Goal: Check status: Check status

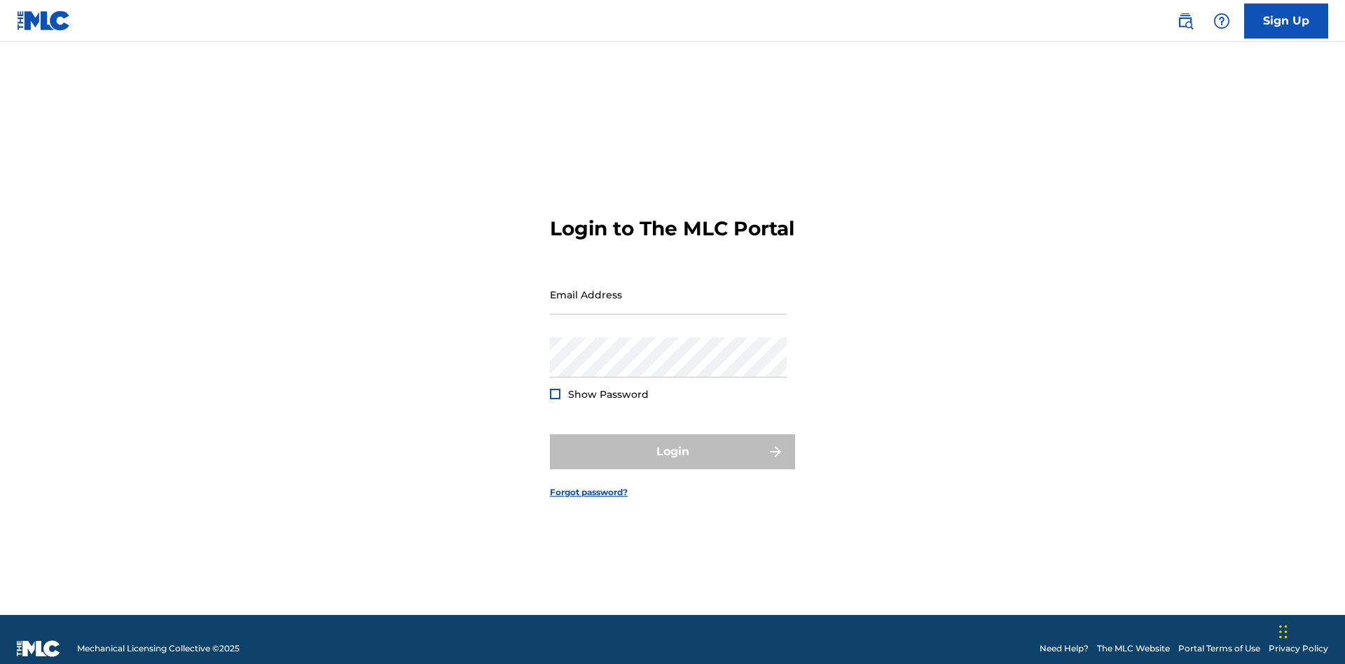
scroll to position [18, 0]
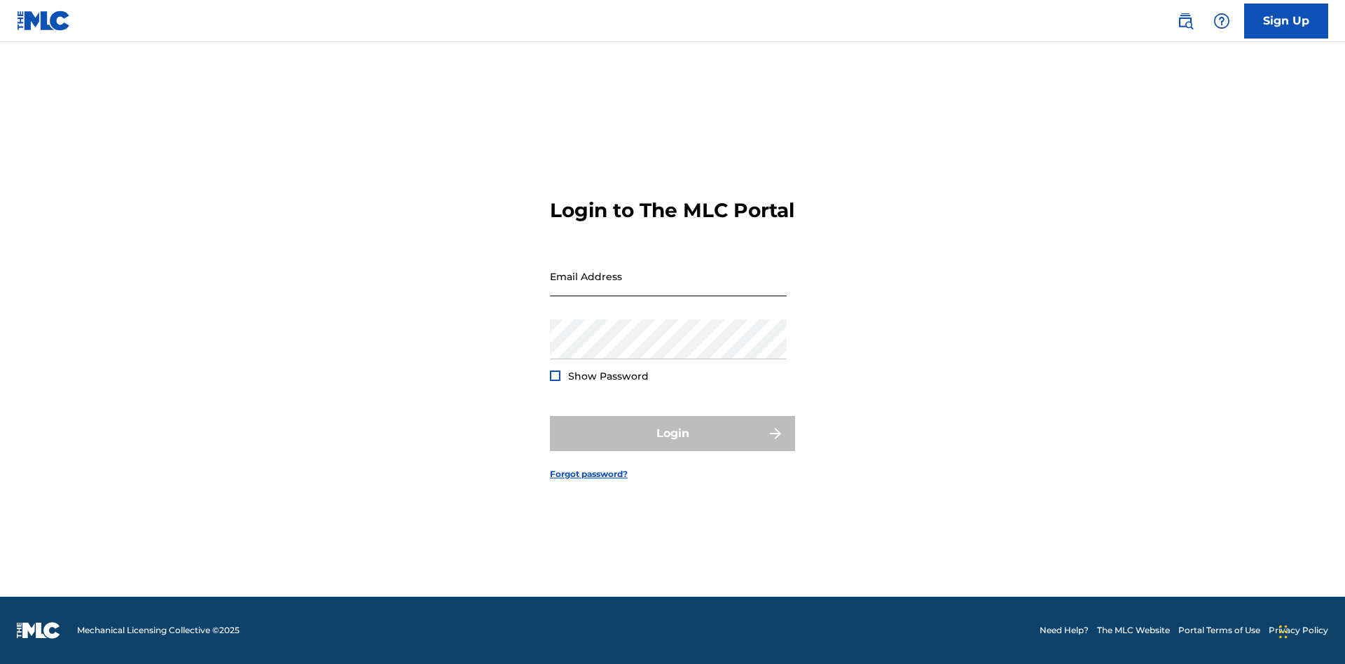
click at [668, 288] on input "Email Address" at bounding box center [668, 276] width 237 height 40
type input "Duke.McTesterson@gmail.com"
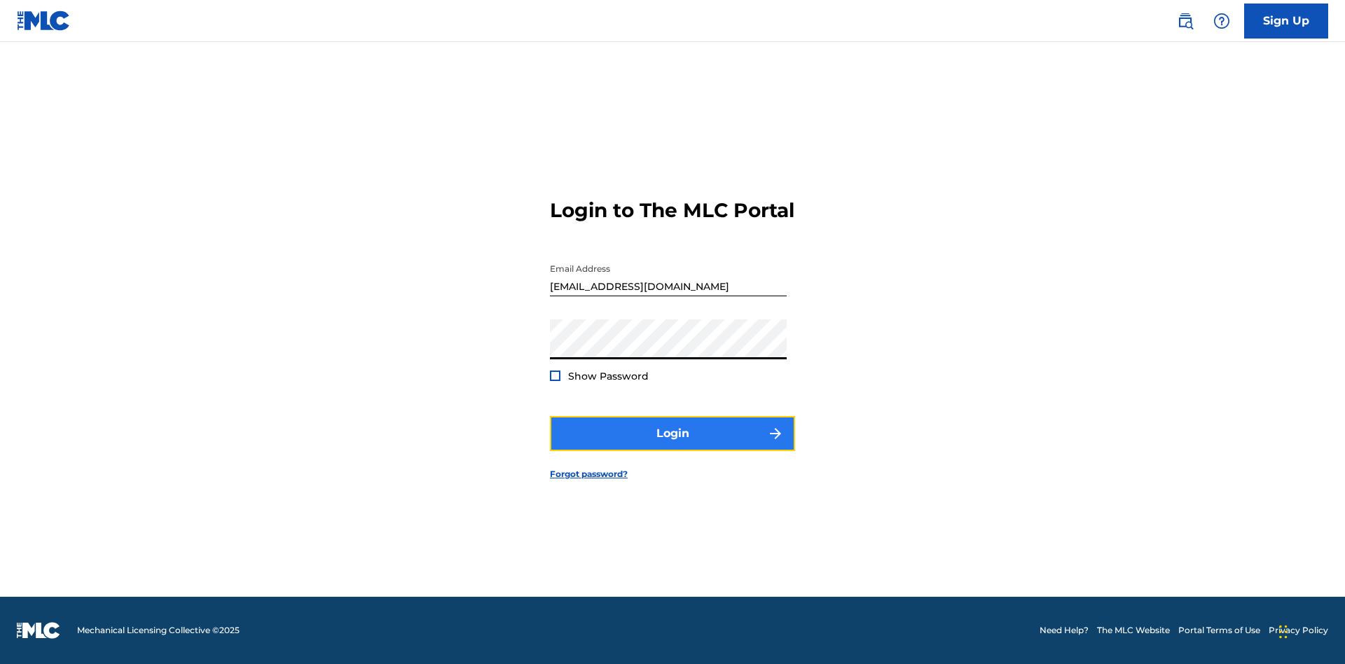
click at [672, 445] on button "Login" at bounding box center [672, 433] width 245 height 35
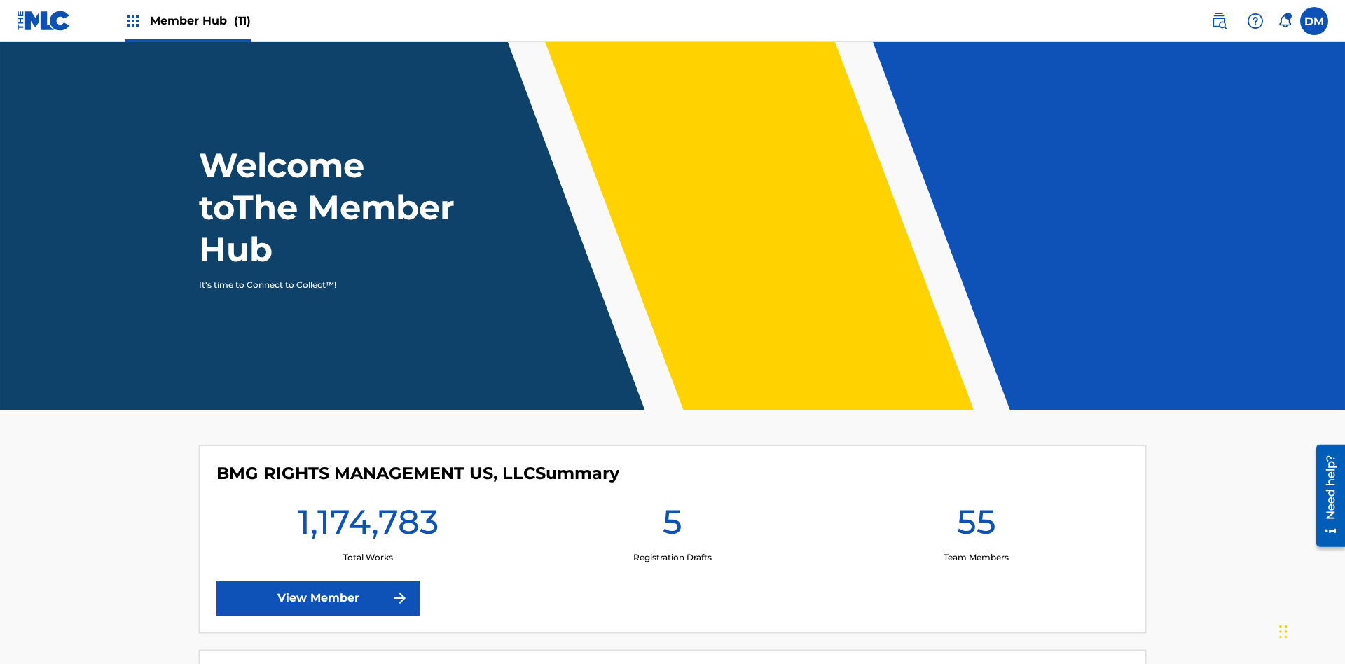
click at [200, 20] on span "Member Hub (11)" at bounding box center [200, 21] width 101 height 16
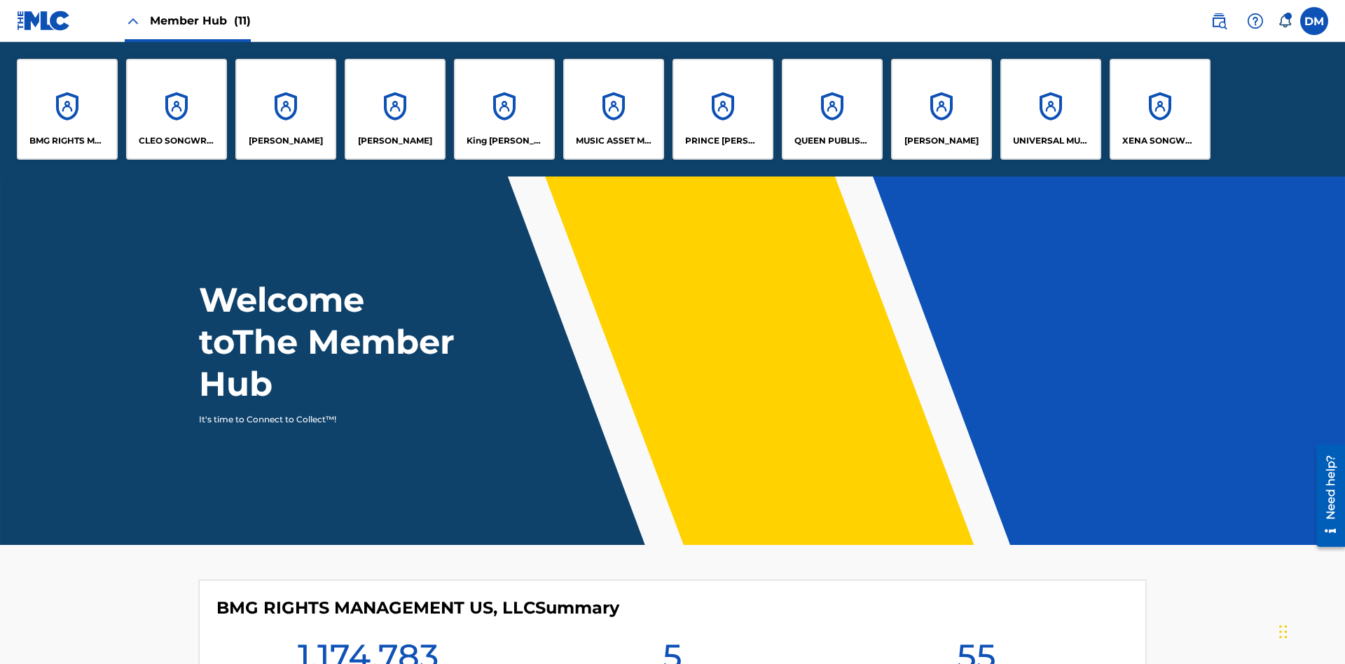
scroll to position [50, 0]
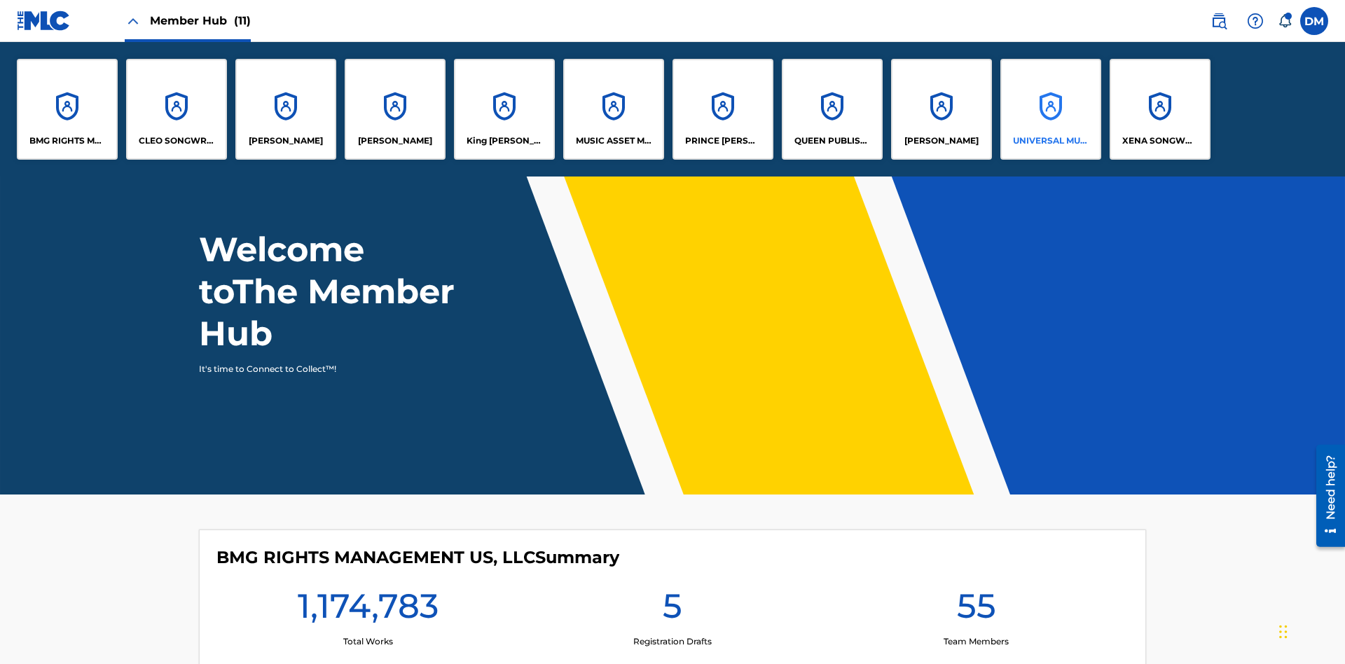
click at [1050, 141] on p "UNIVERSAL MUSIC PUB GROUP" at bounding box center [1051, 140] width 76 height 13
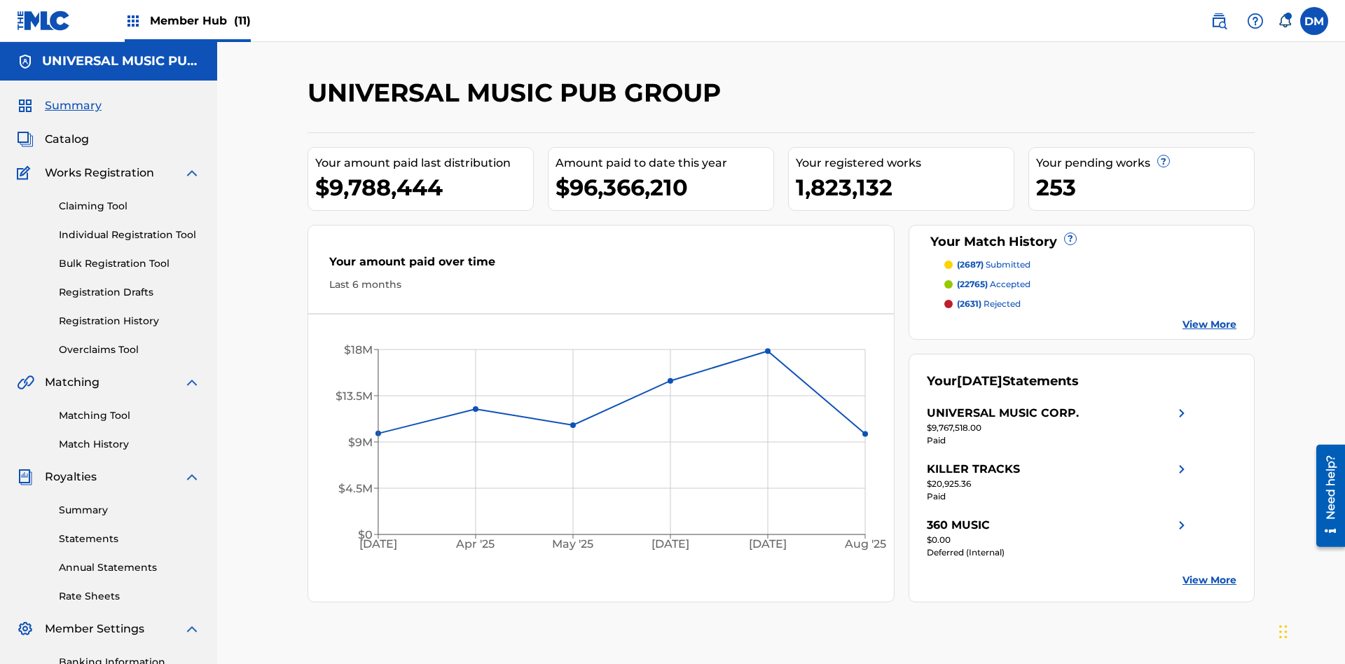
scroll to position [205, 0]
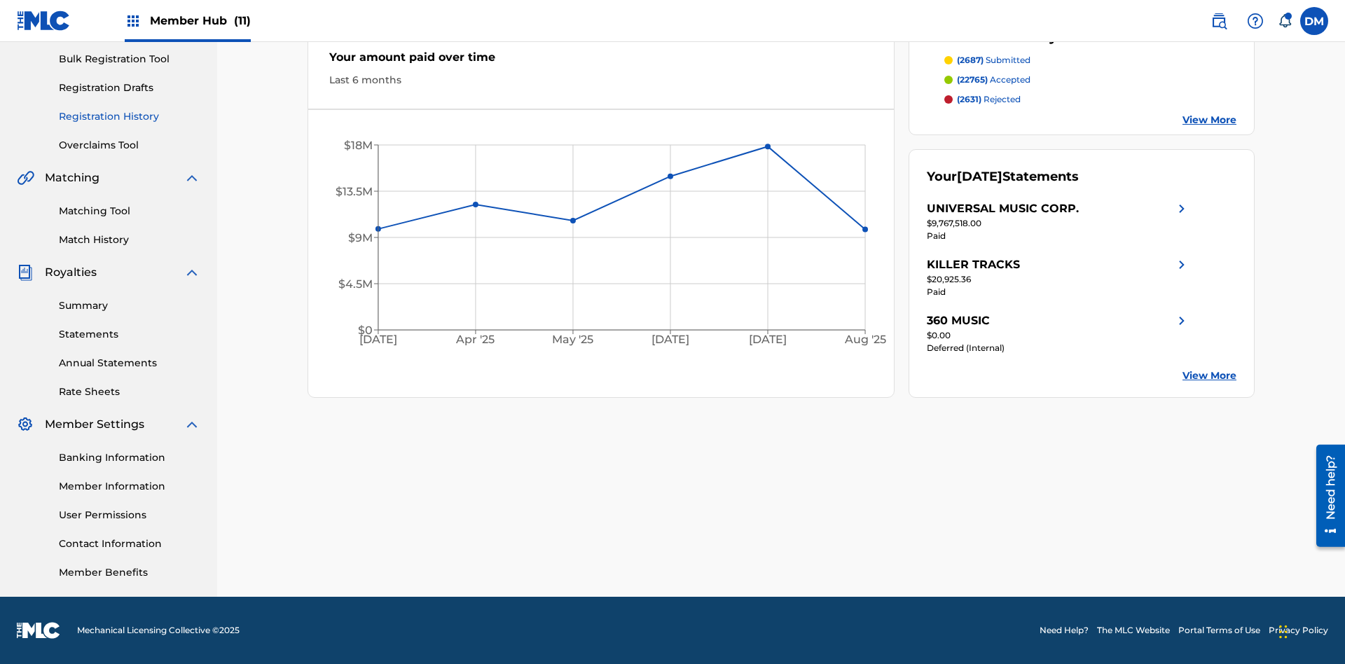
click at [130, 116] on link "Registration History" at bounding box center [129, 116] width 141 height 15
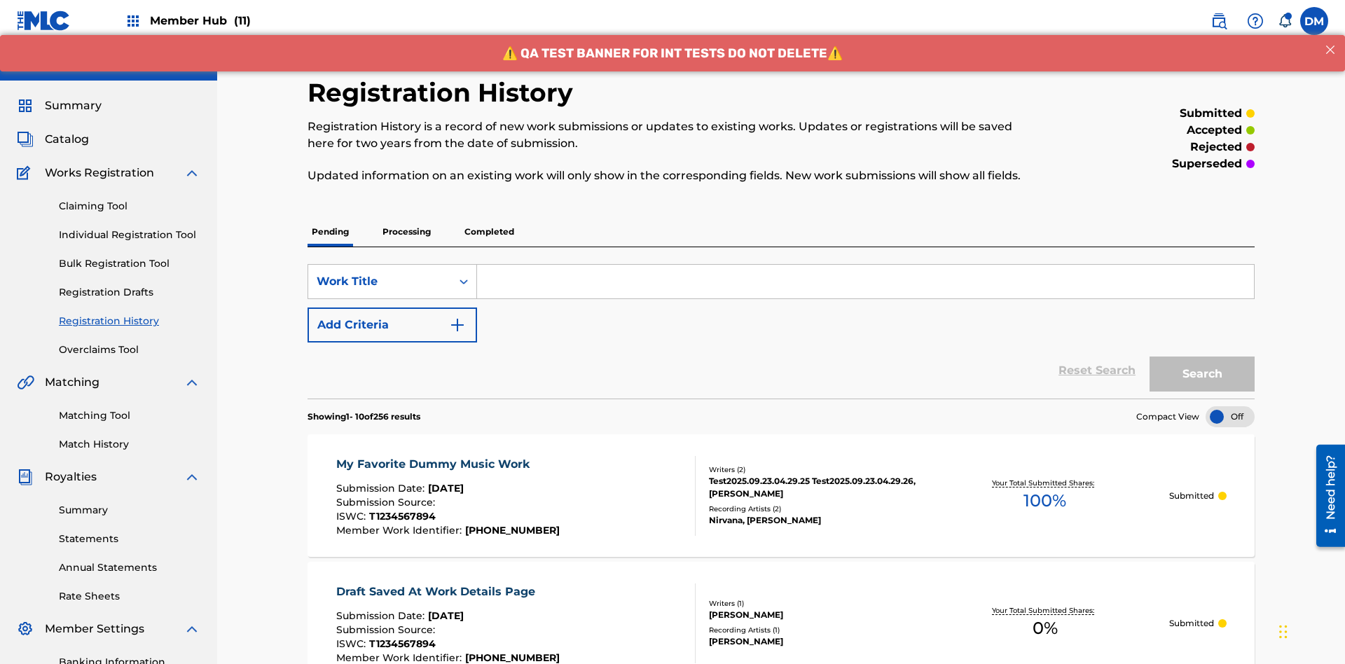
scroll to position [133, 0]
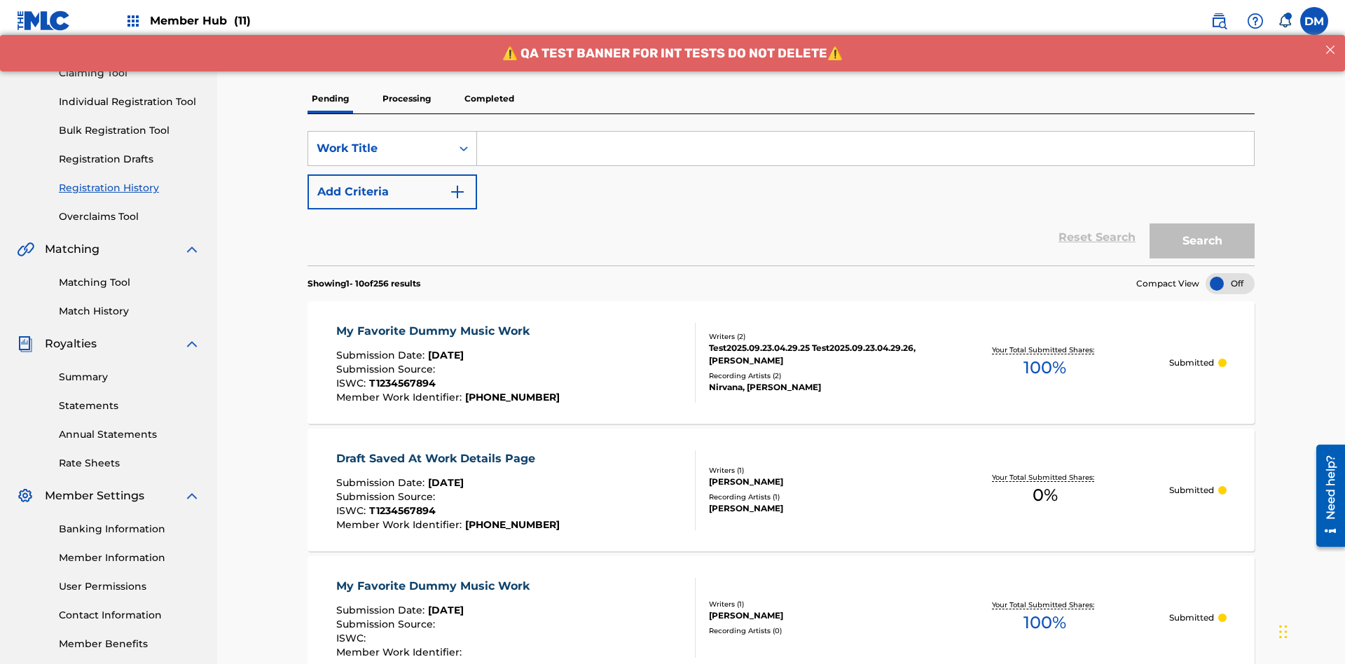
click at [489, 99] on p "Completed" at bounding box center [489, 98] width 58 height 29
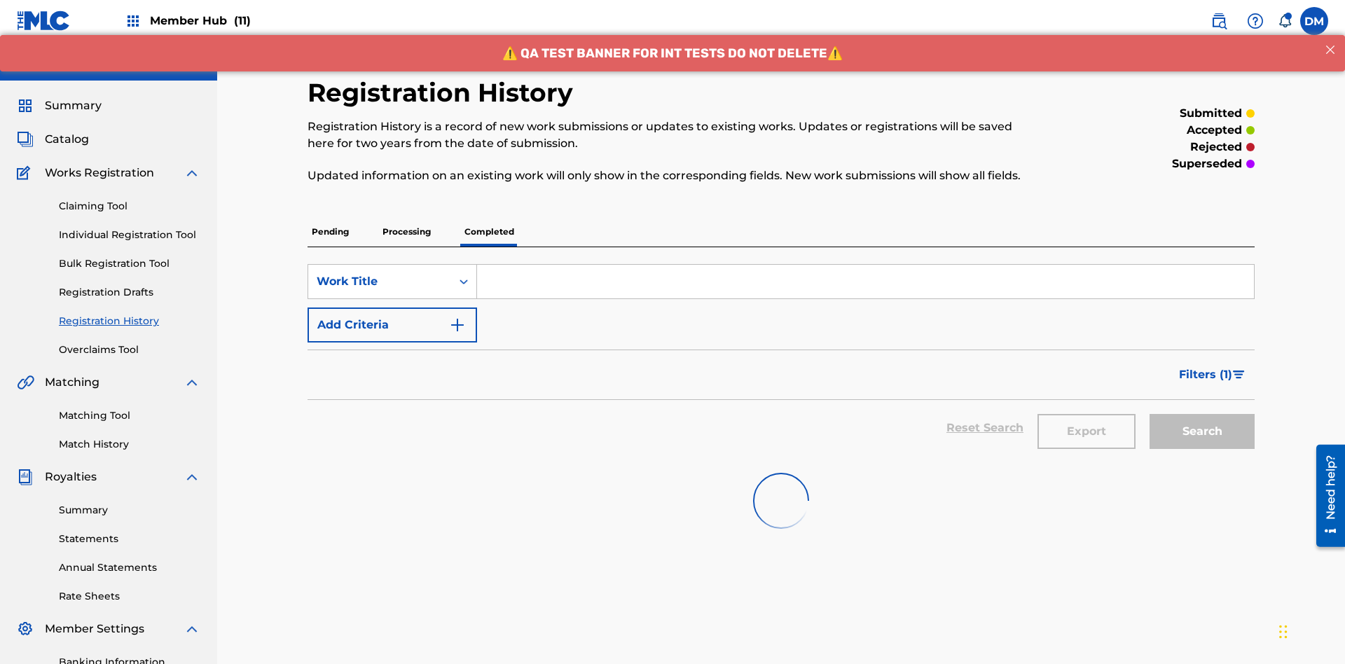
scroll to position [189, 0]
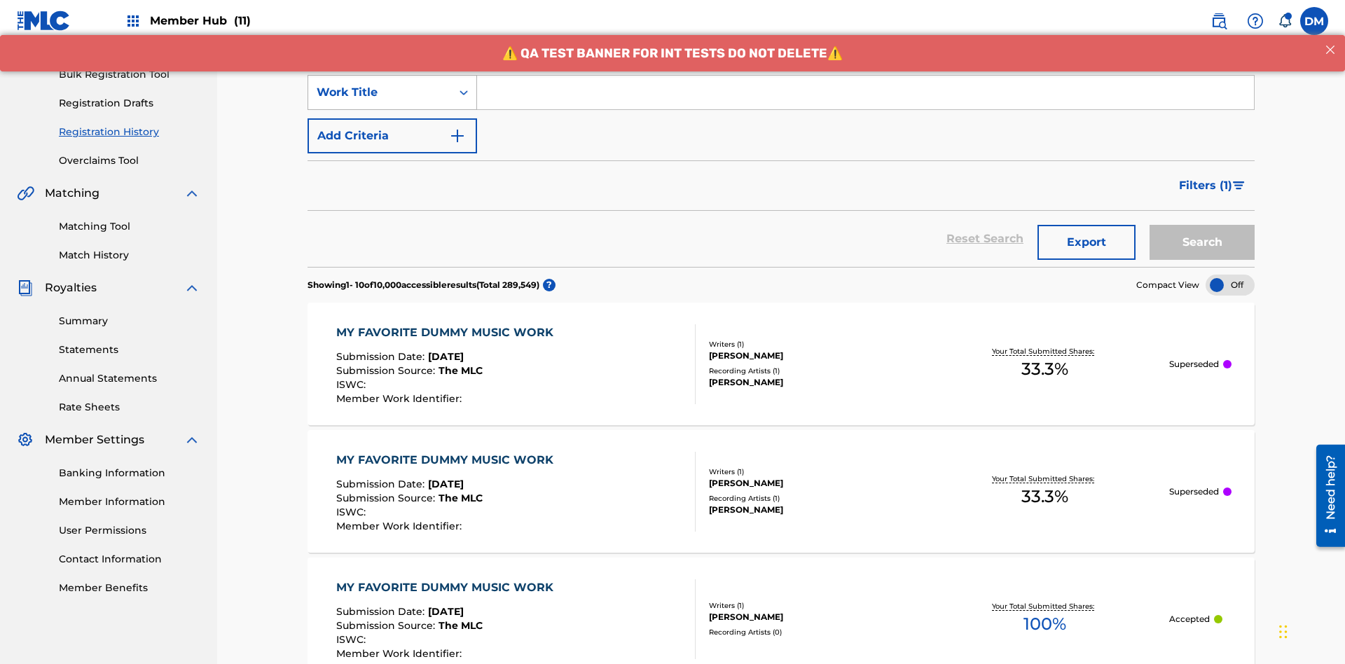
click at [380, 92] on div "Work Title" at bounding box center [380, 92] width 126 height 17
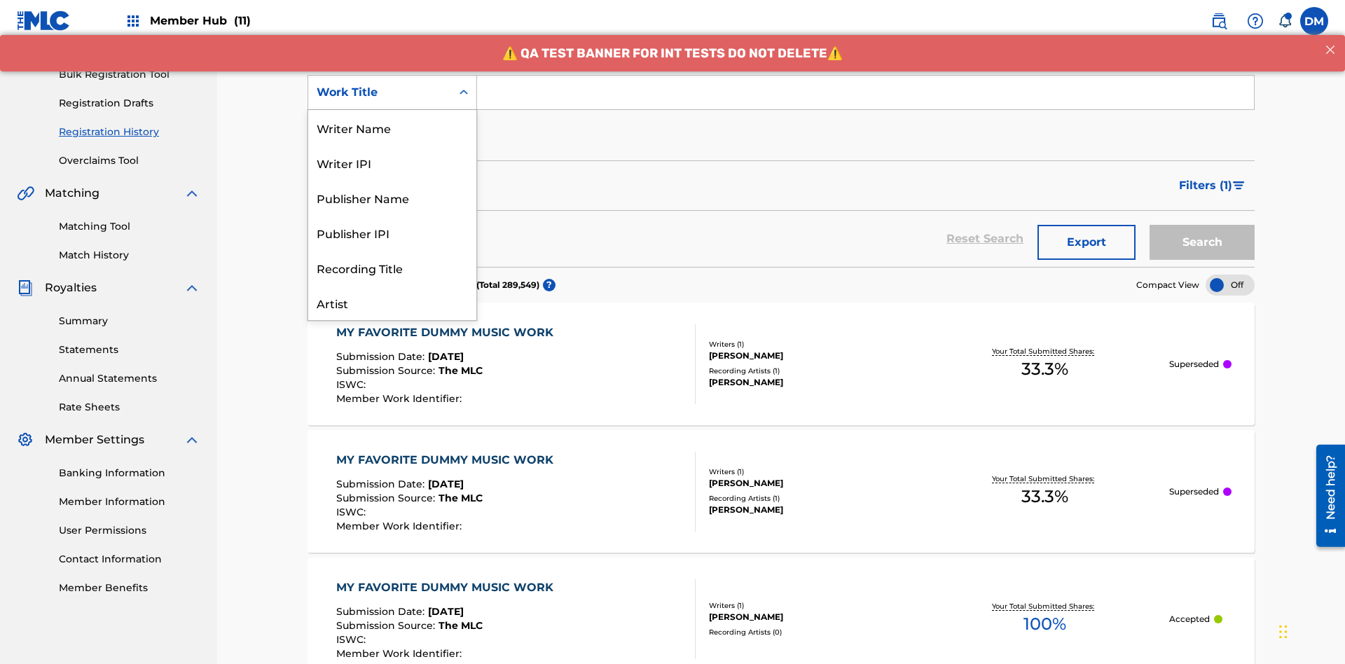
scroll to position [70, 0]
click at [392, 303] on div "Work Title" at bounding box center [392, 302] width 168 height 35
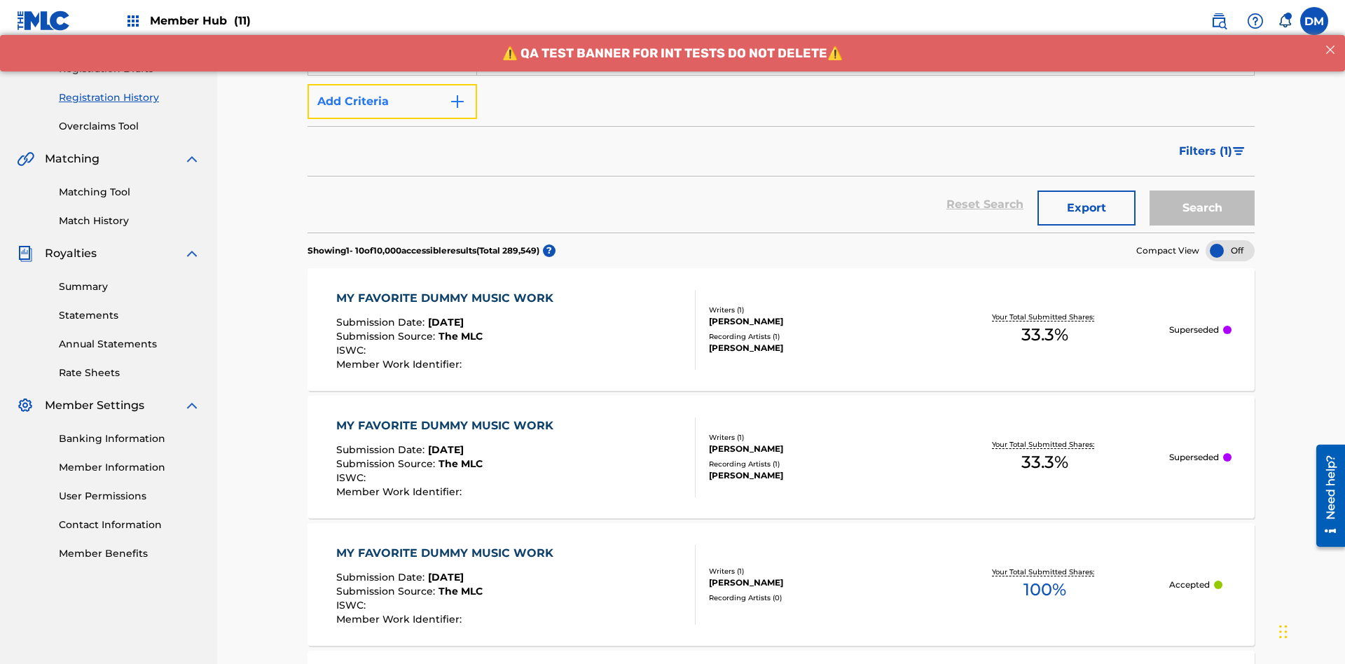
click at [392, 102] on button "Add Criteria" at bounding box center [391, 101] width 169 height 35
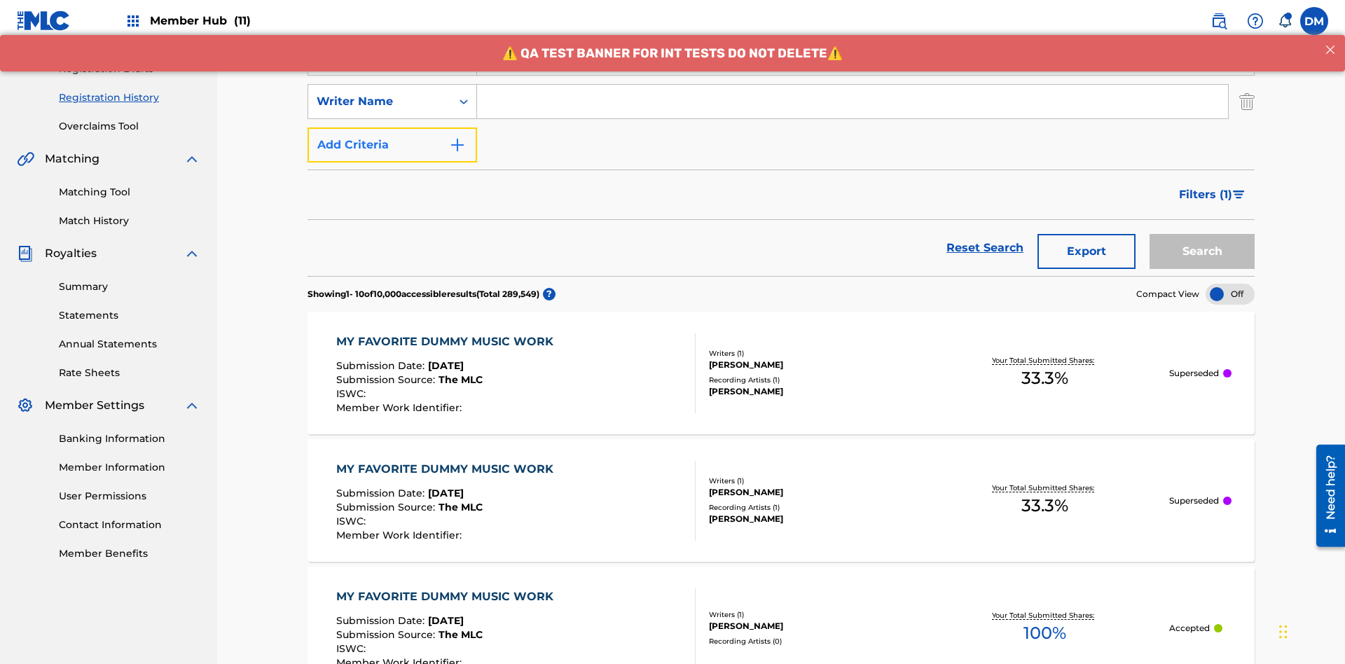
scroll to position [233, 0]
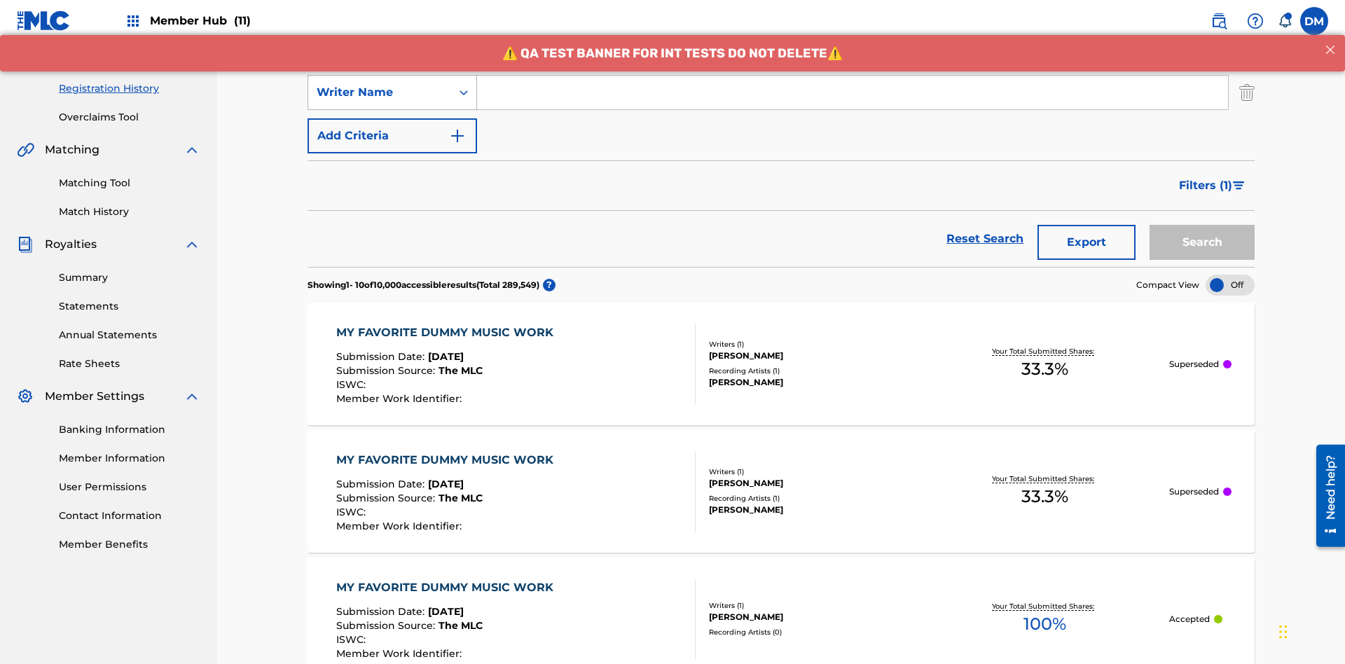
click at [380, 92] on div "Writer Name" at bounding box center [380, 92] width 126 height 17
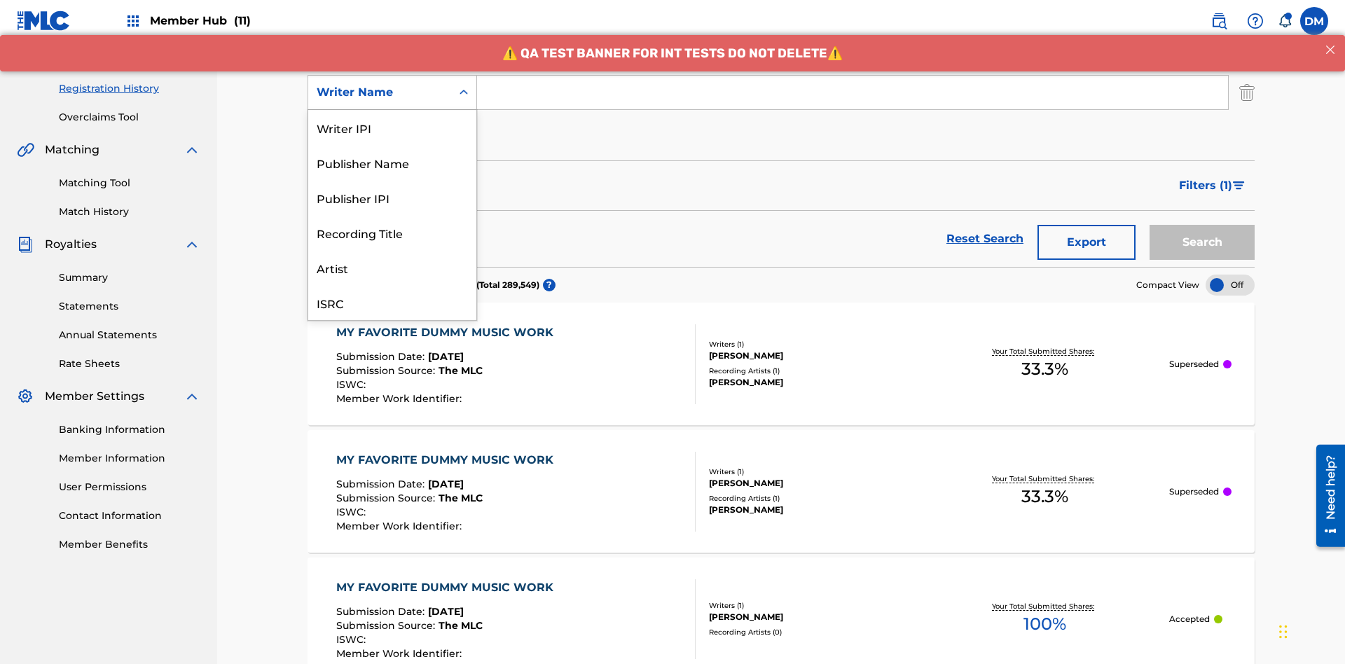
scroll to position [35, 0]
click at [392, 197] on div "Recording Title" at bounding box center [392, 197] width 168 height 35
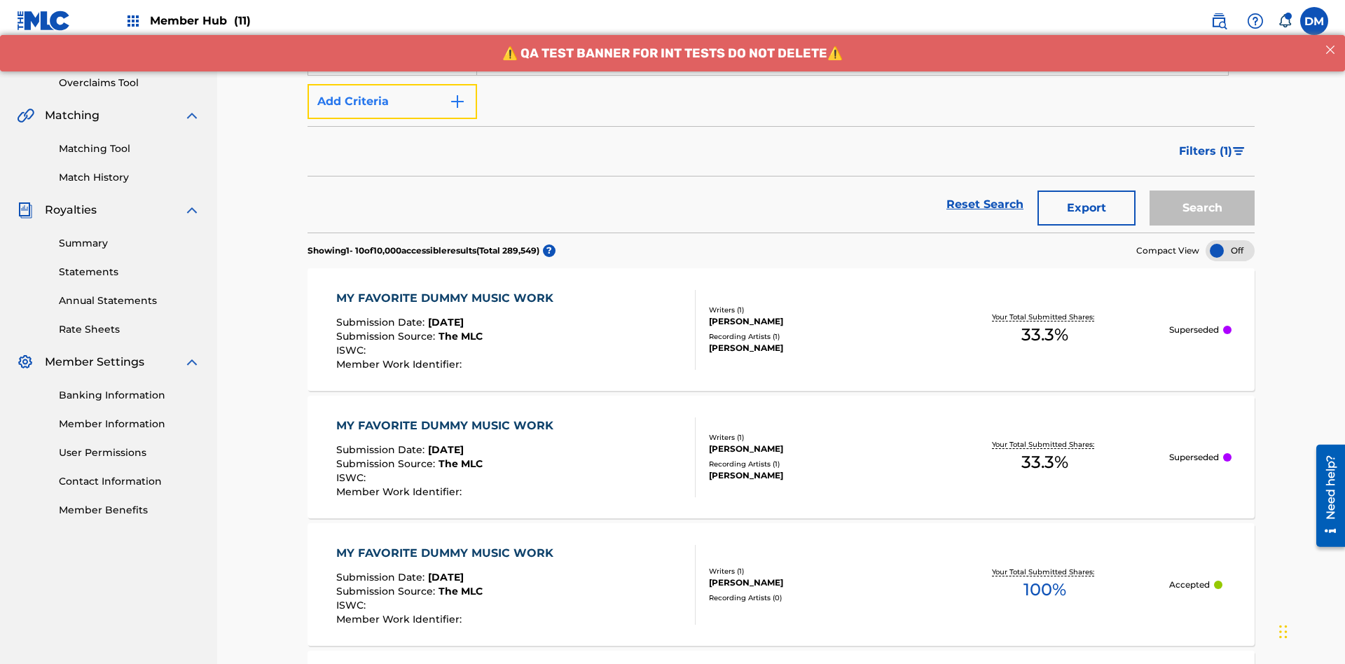
click at [392, 102] on button "Add Criteria" at bounding box center [391, 101] width 169 height 35
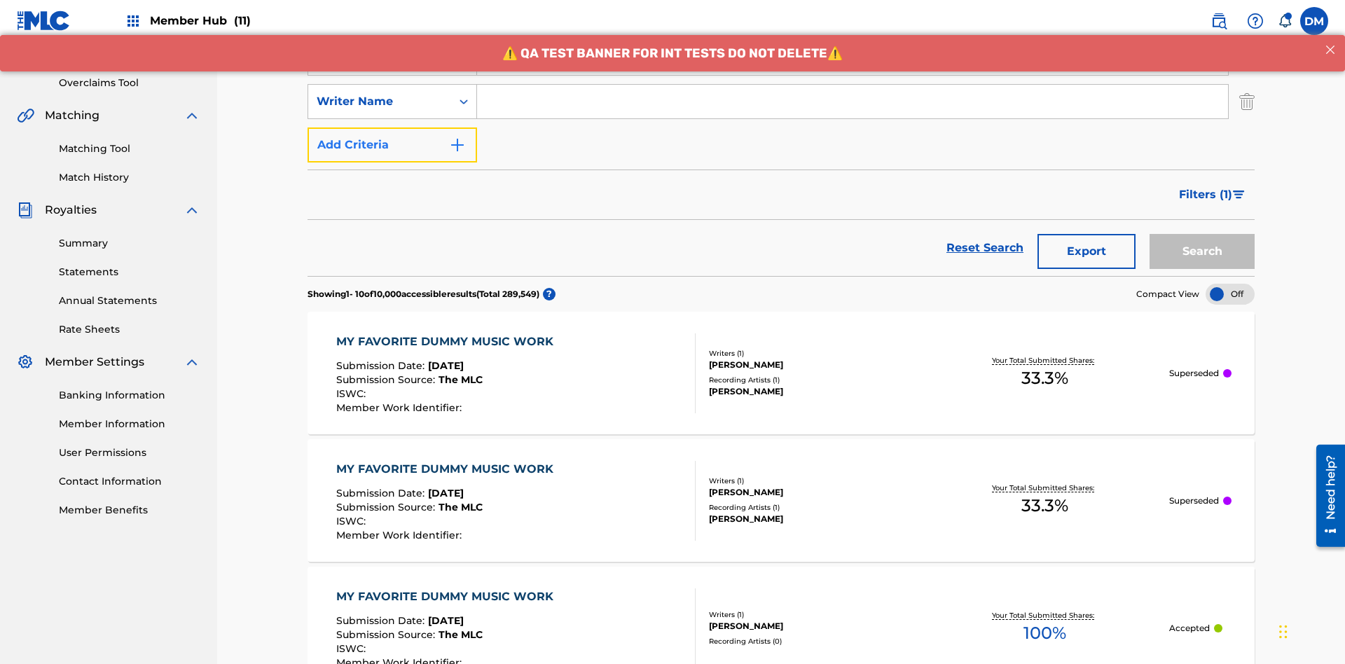
scroll to position [276, 0]
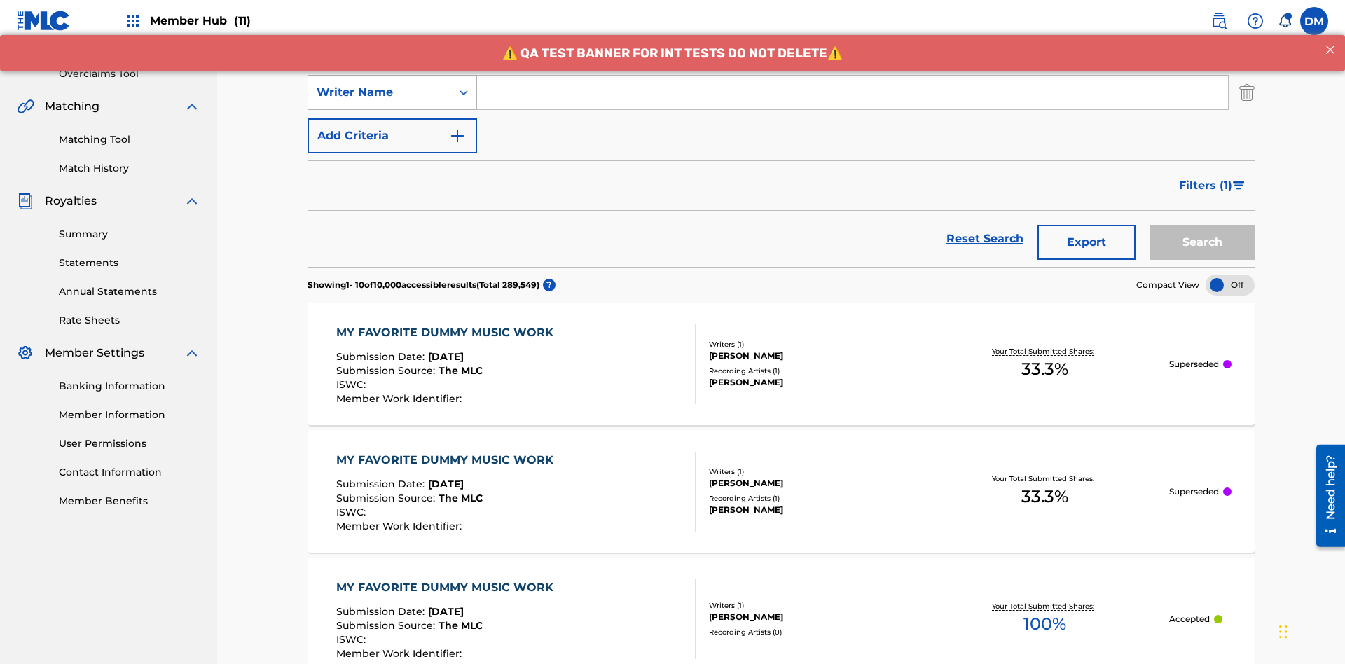
click at [380, 92] on div "Writer Name" at bounding box center [380, 92] width 126 height 17
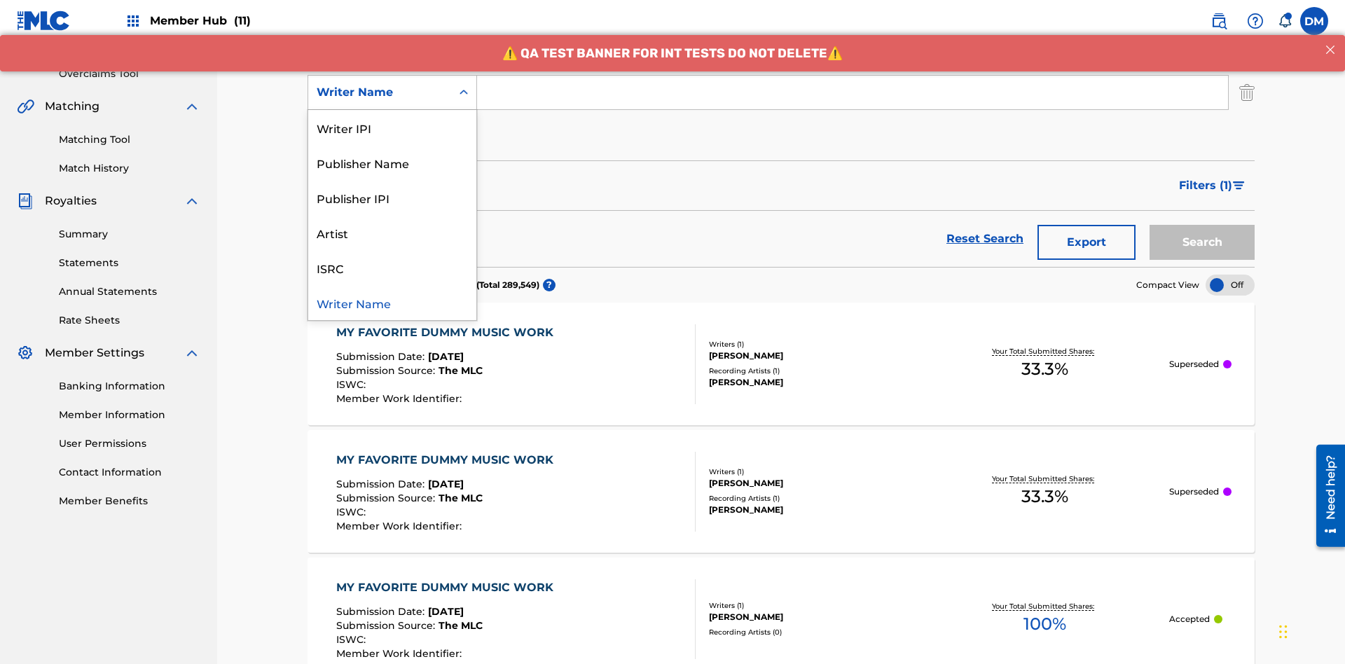
click at [392, 268] on div "ISRC" at bounding box center [392, 267] width 168 height 35
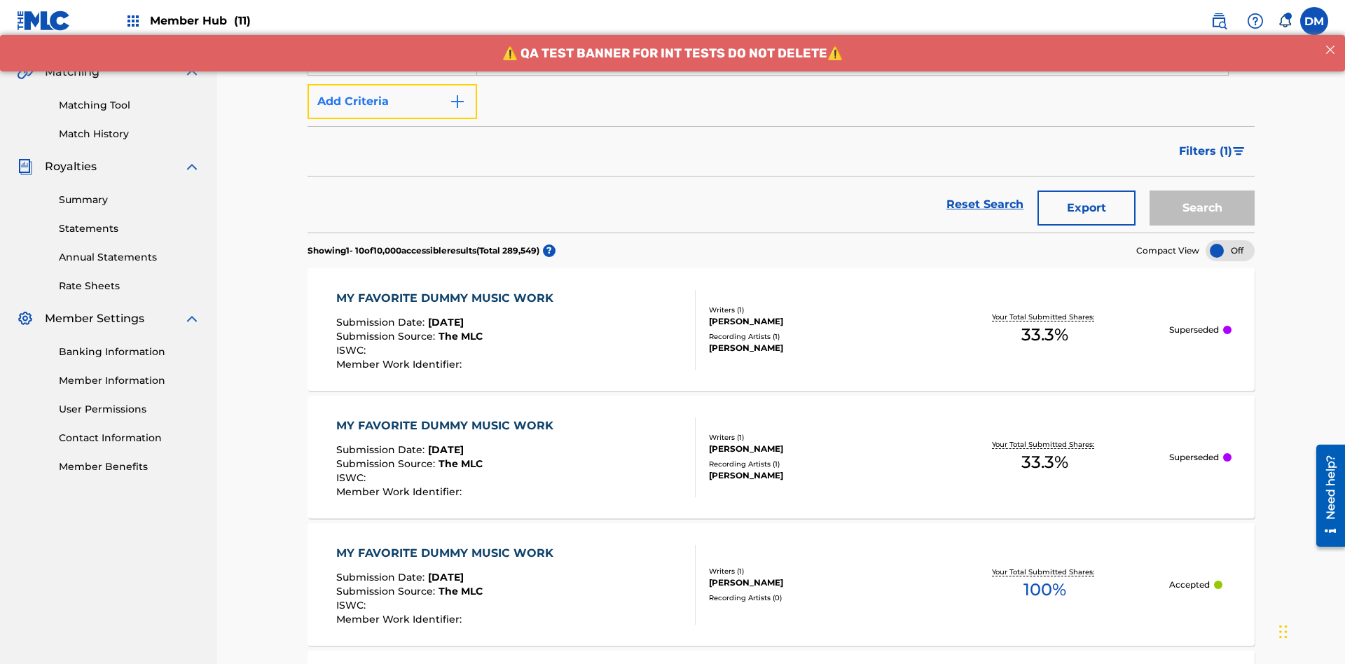
click at [392, 102] on button "Add Criteria" at bounding box center [391, 101] width 169 height 35
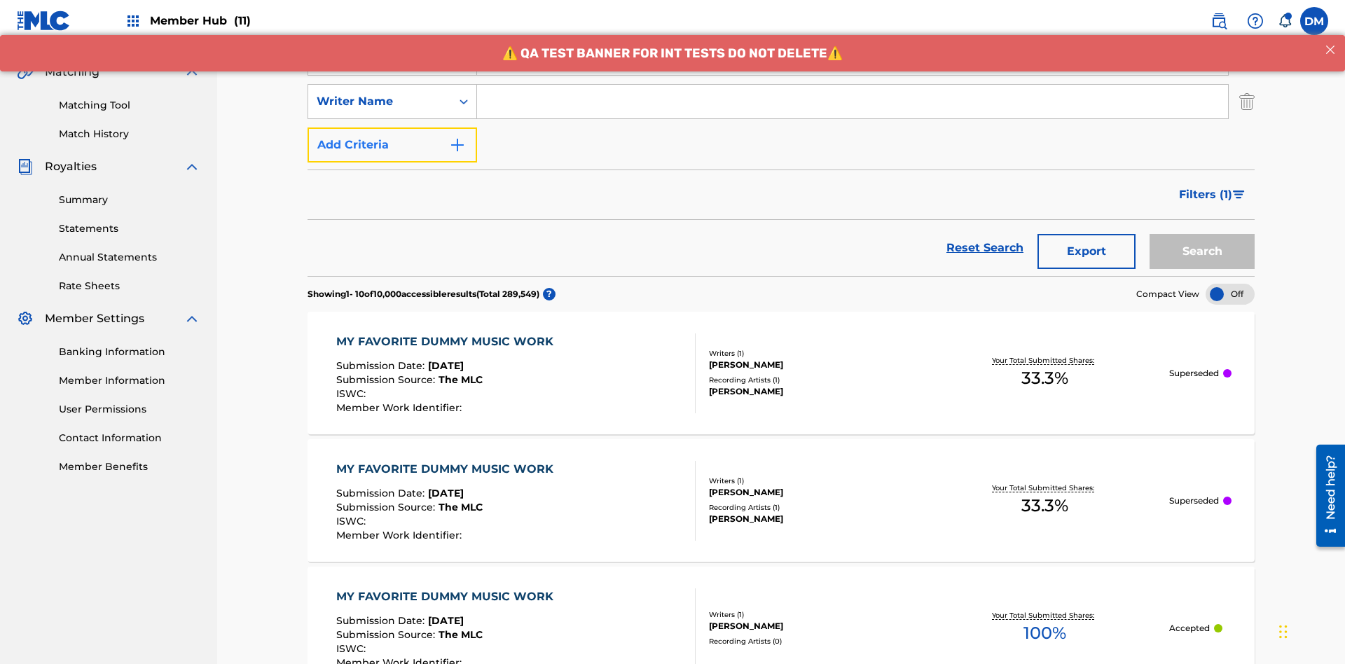
scroll to position [319, 0]
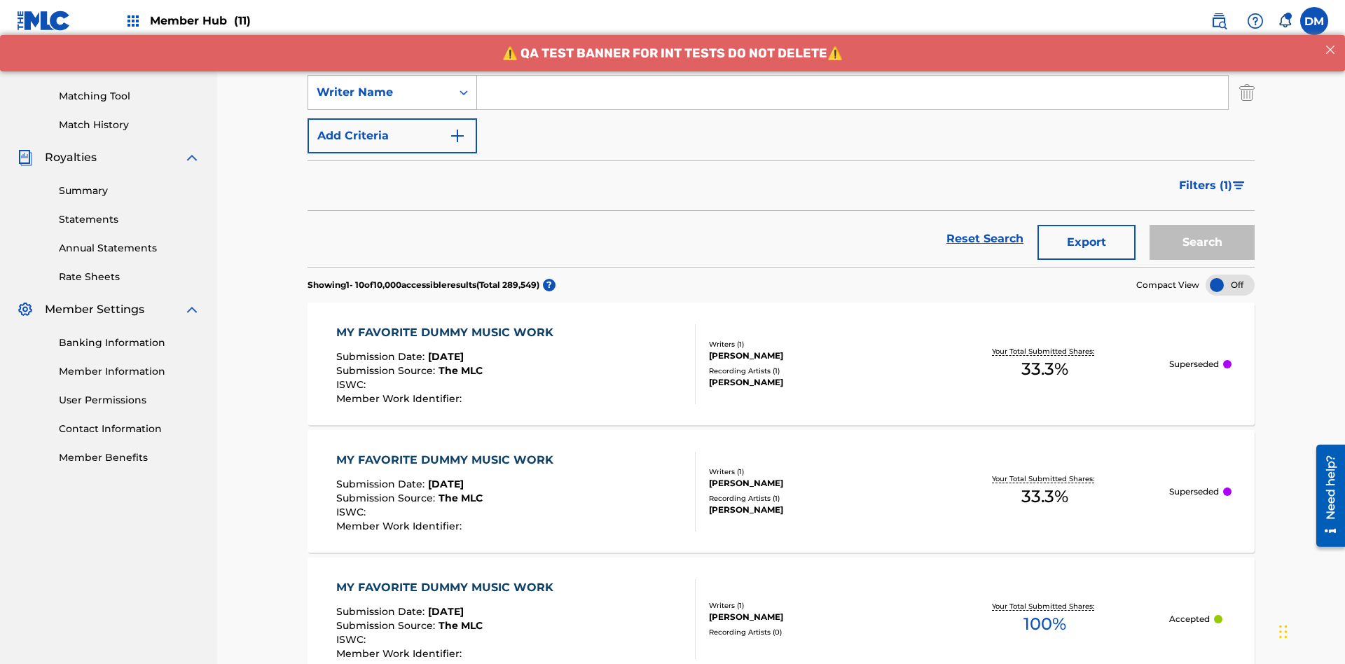
click at [380, 92] on div "Writer Name" at bounding box center [380, 92] width 126 height 17
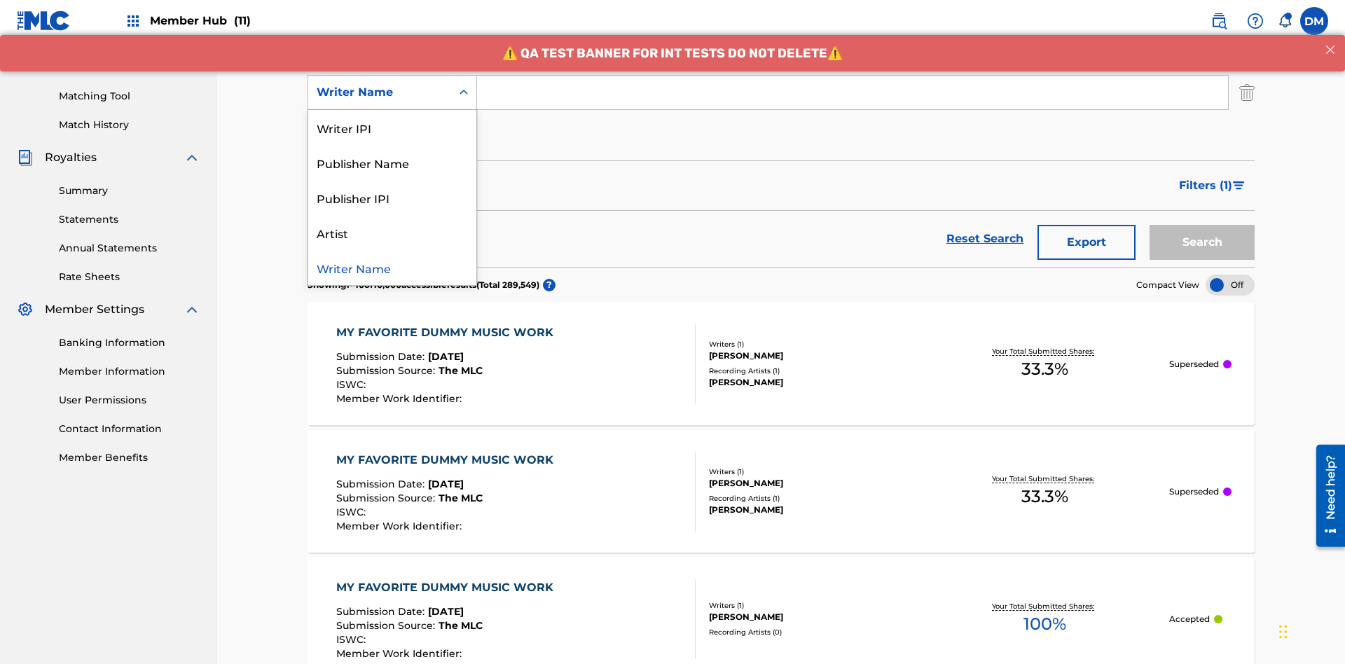
click at [392, 197] on div "Publisher IPI" at bounding box center [392, 197] width 168 height 35
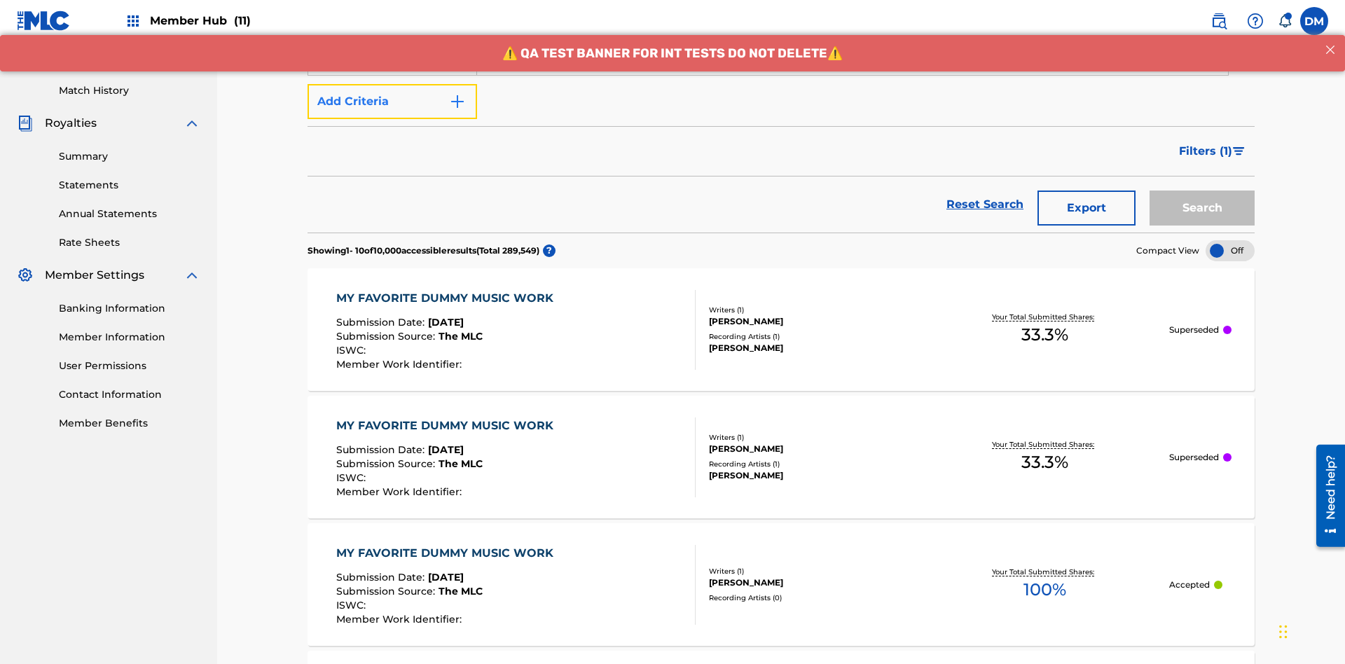
click at [392, 102] on button "Add Criteria" at bounding box center [391, 101] width 169 height 35
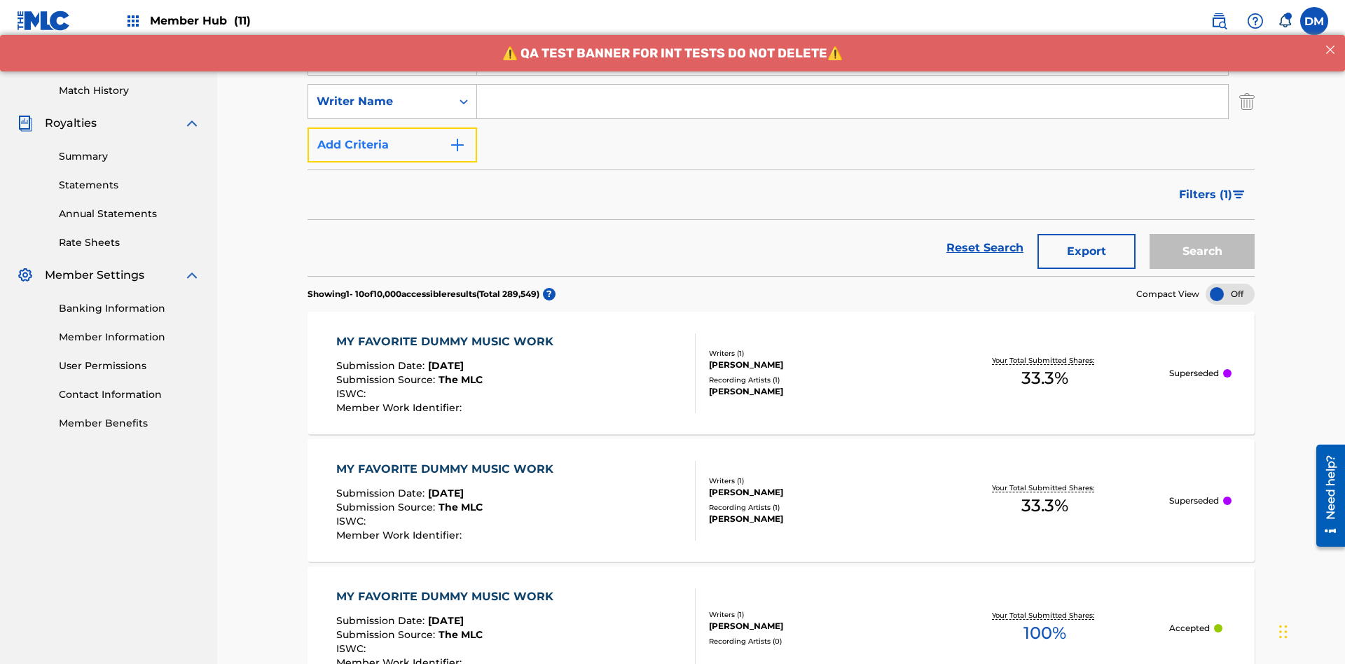
scroll to position [363, 0]
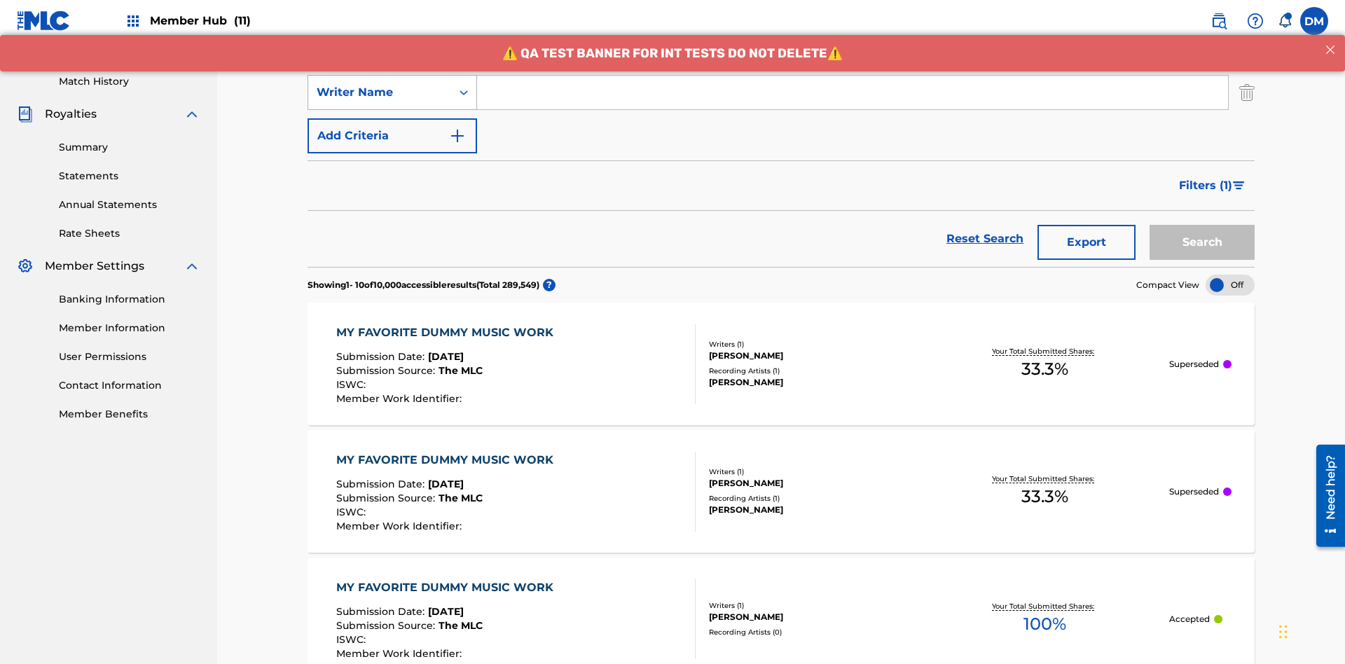
click at [380, 92] on div "Writer Name" at bounding box center [380, 92] width 126 height 17
click at [392, 197] on div "Artist" at bounding box center [392, 197] width 168 height 35
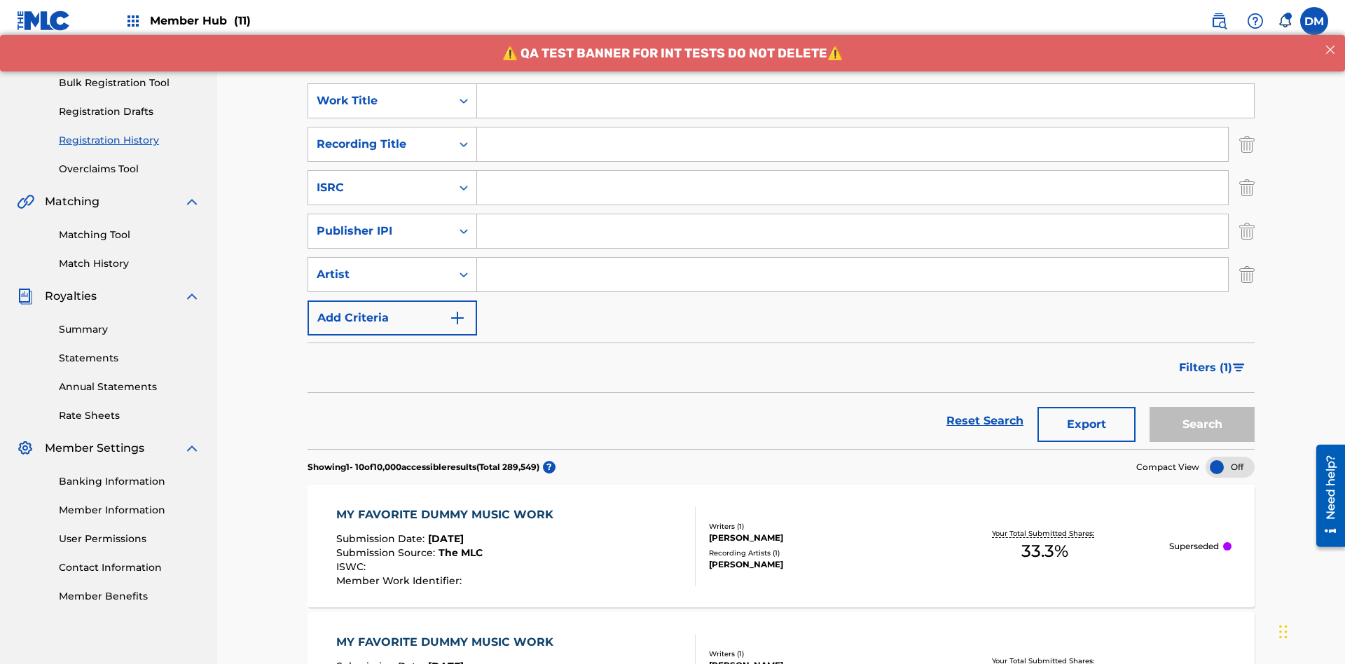
click at [865, 101] on input "Search Form" at bounding box center [865, 101] width 777 height 34
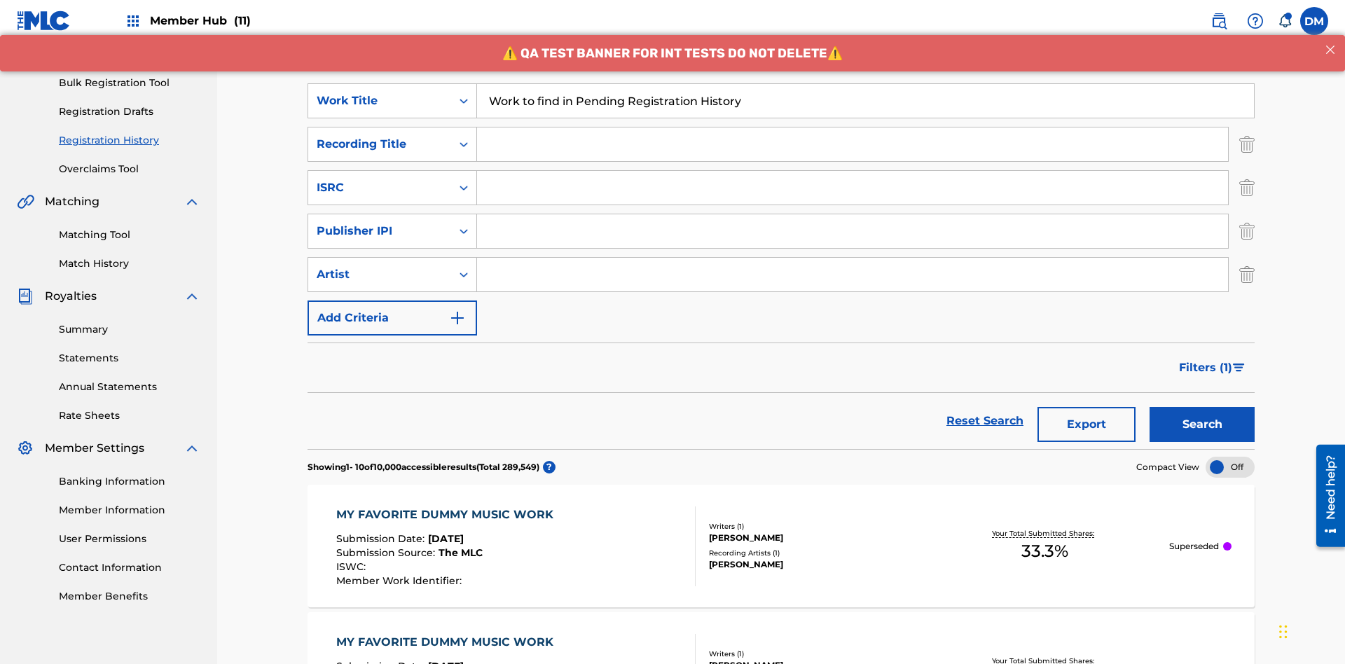
scroll to position [224, 0]
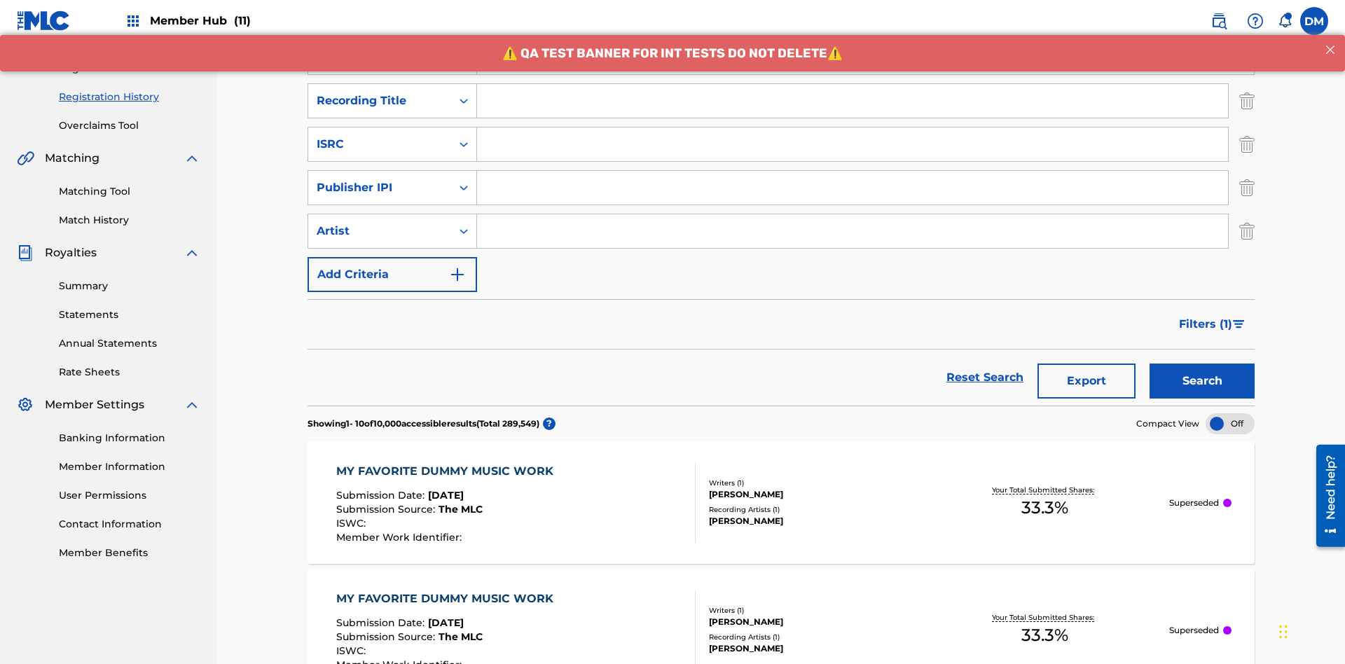
type input "Work to find in Pending Registration History"
click at [852, 101] on input "Search Form" at bounding box center [852, 101] width 751 height 34
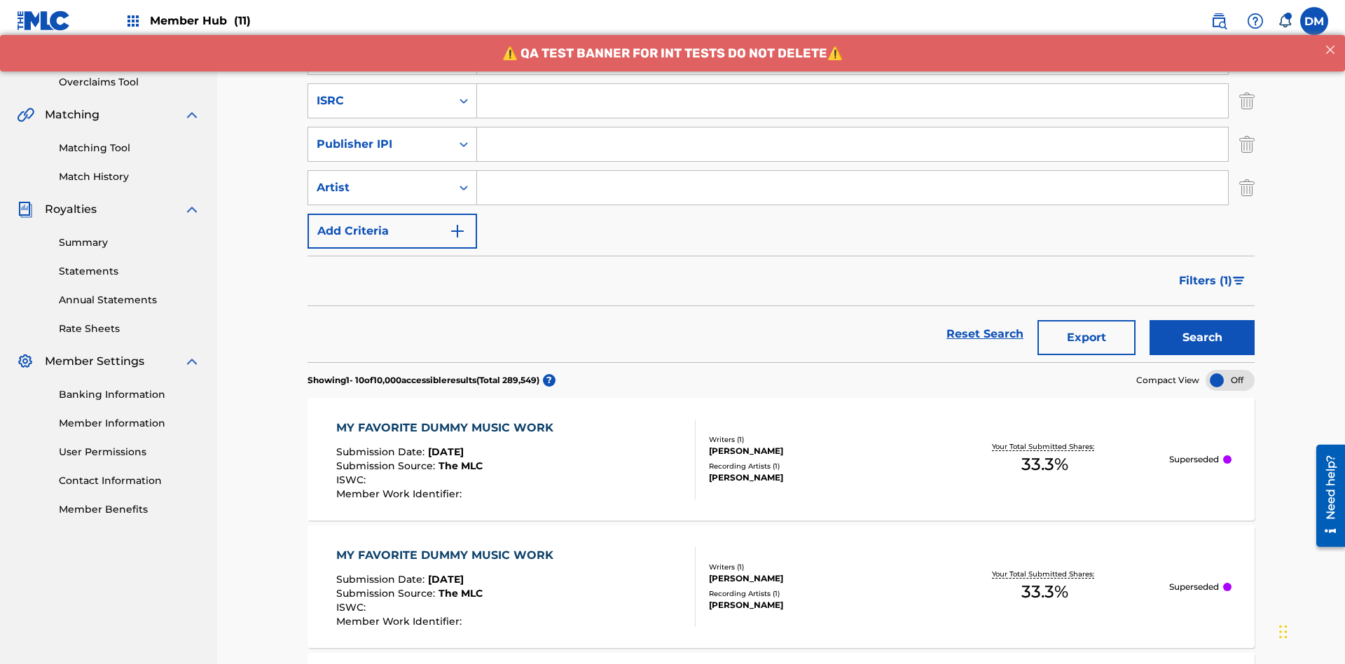
type input "Best Song Ever"
click at [852, 101] on input "Search Form" at bounding box center [852, 101] width 751 height 34
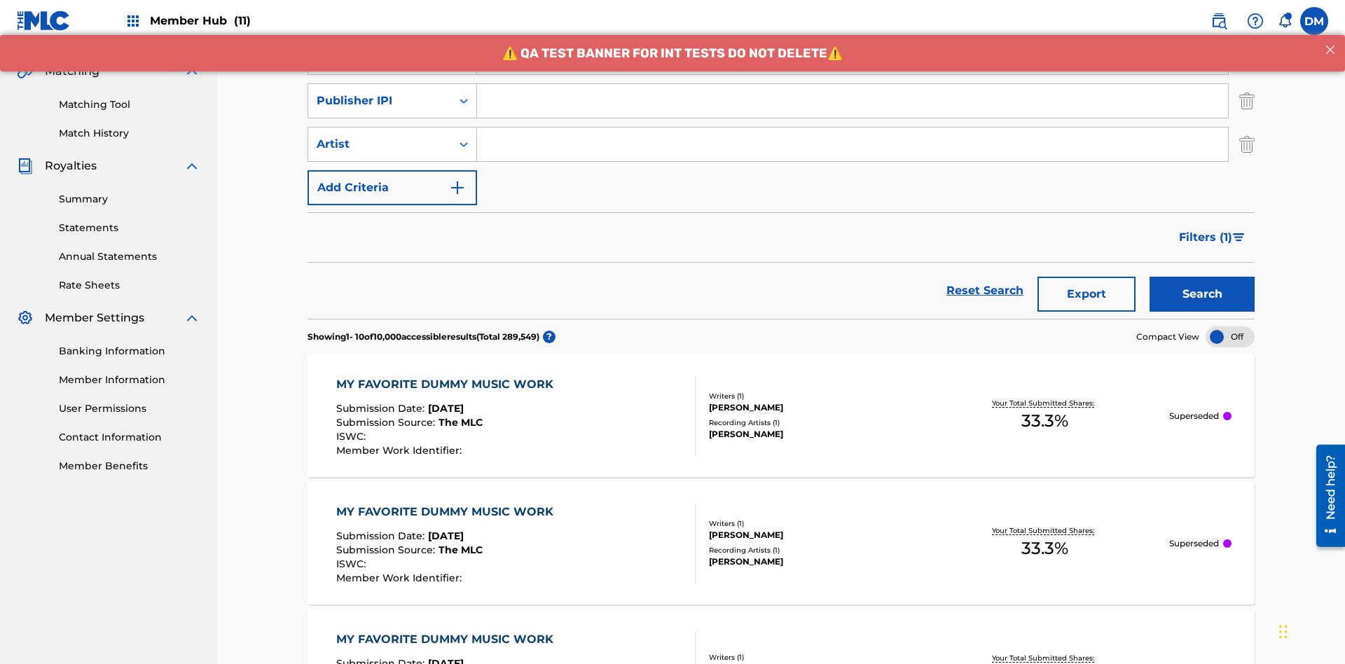
type input "AA3123123123"
click at [852, 101] on input "Search Form" at bounding box center [852, 101] width 751 height 34
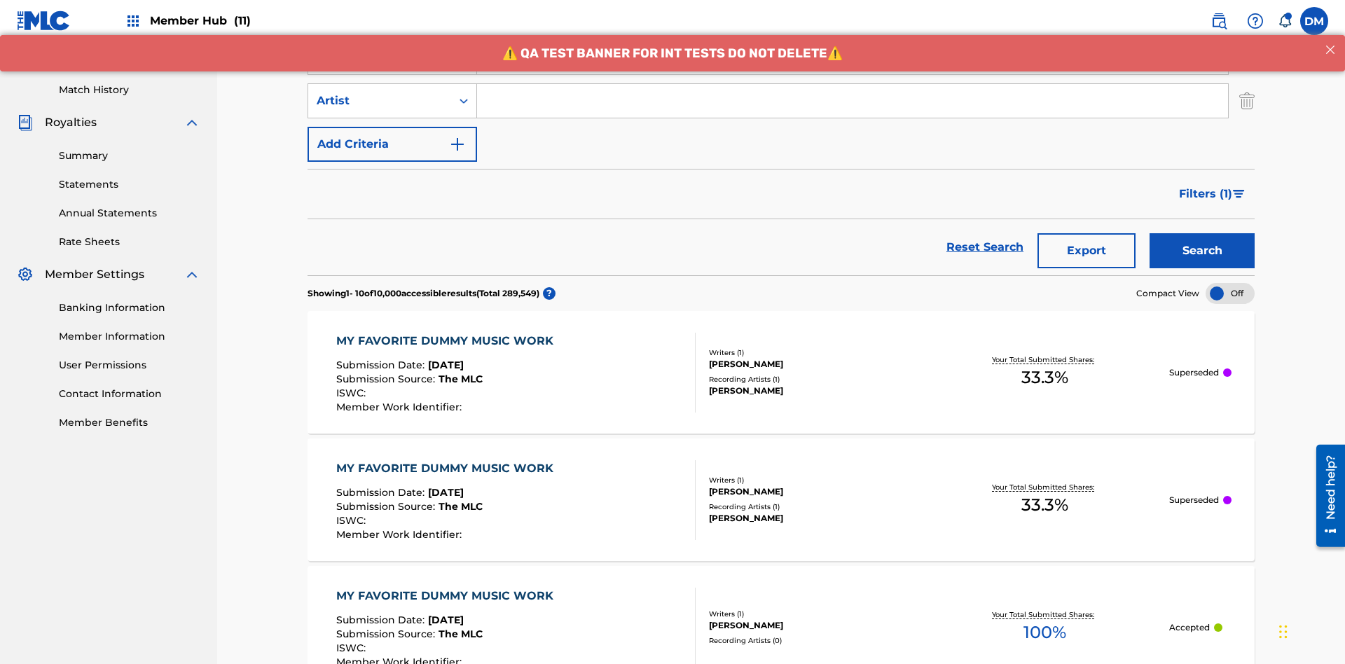
type input "00595839777"
click at [852, 101] on input "Search Form" at bounding box center [852, 101] width 751 height 34
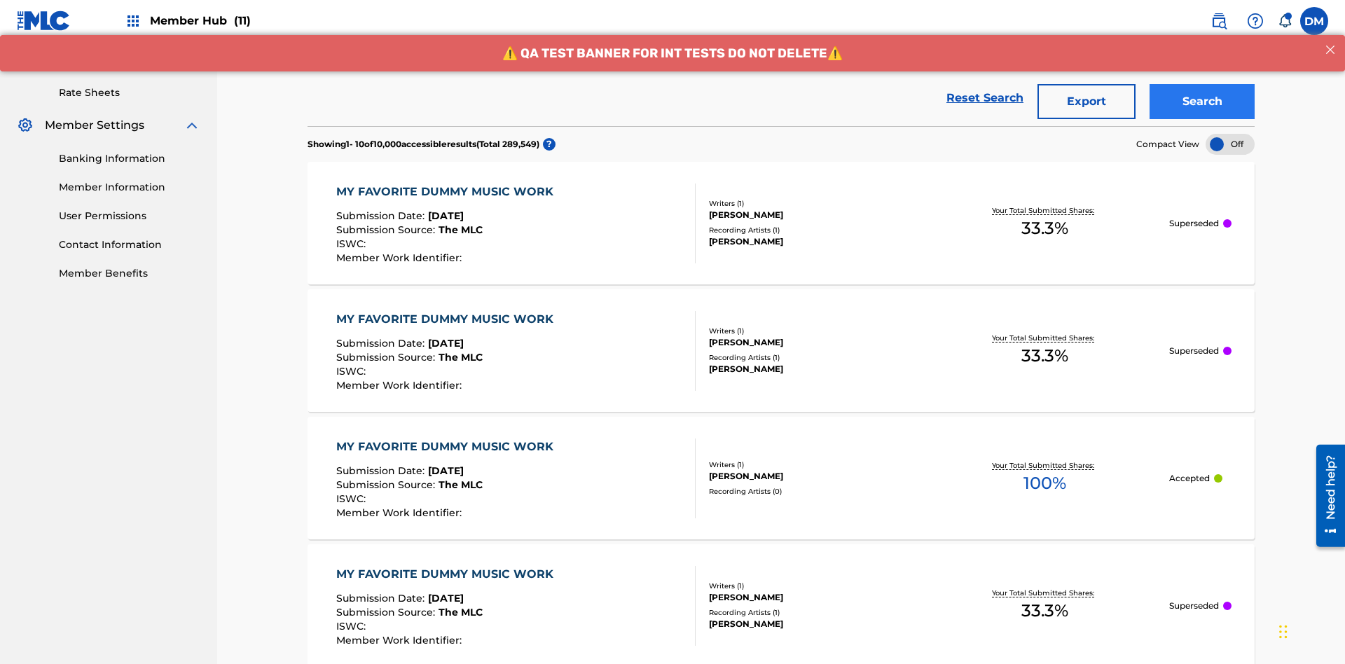
type input "Joe Lewis"
click at [1202, 102] on button "Search" at bounding box center [1201, 101] width 105 height 35
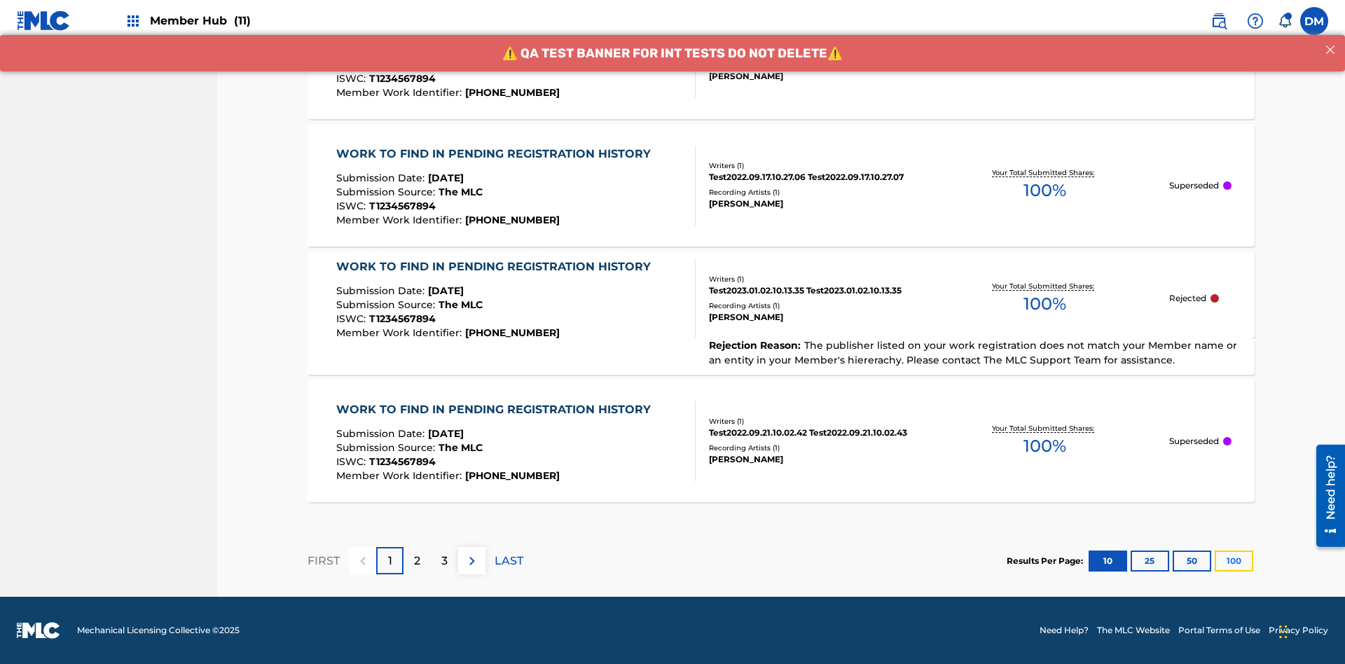
click at [1214, 560] on button "100" at bounding box center [1233, 560] width 39 height 21
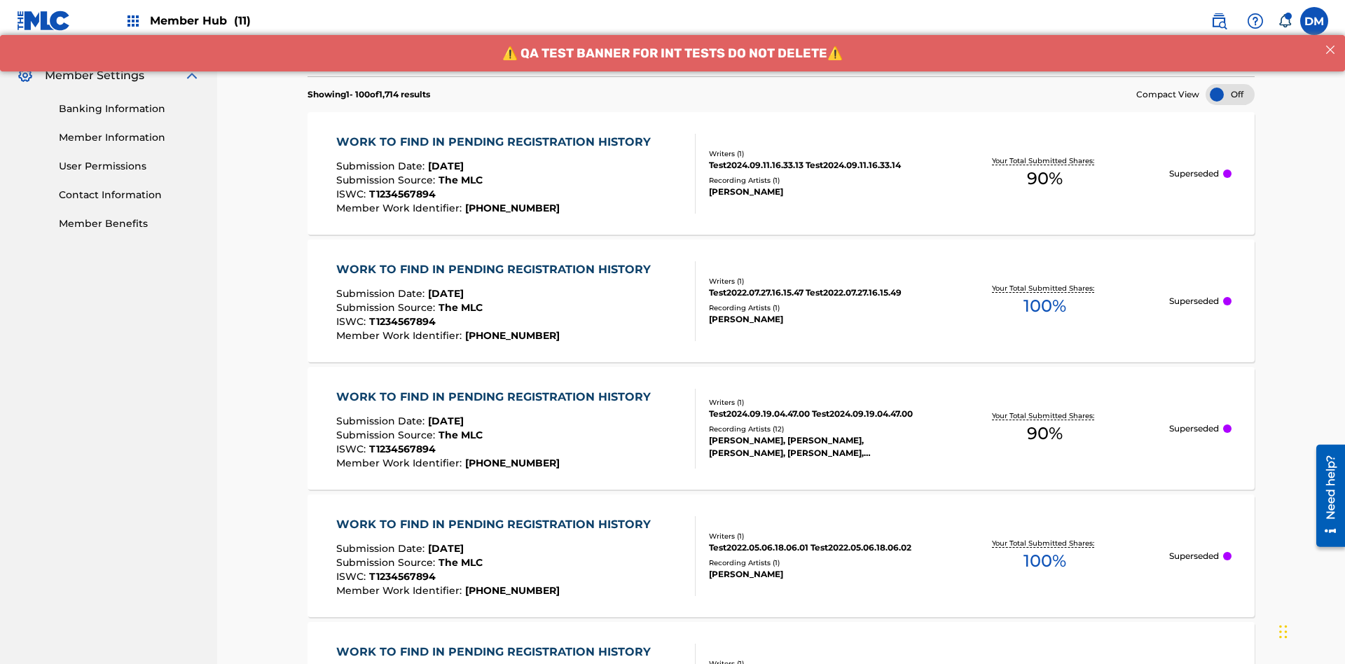
scroll to position [635, 0]
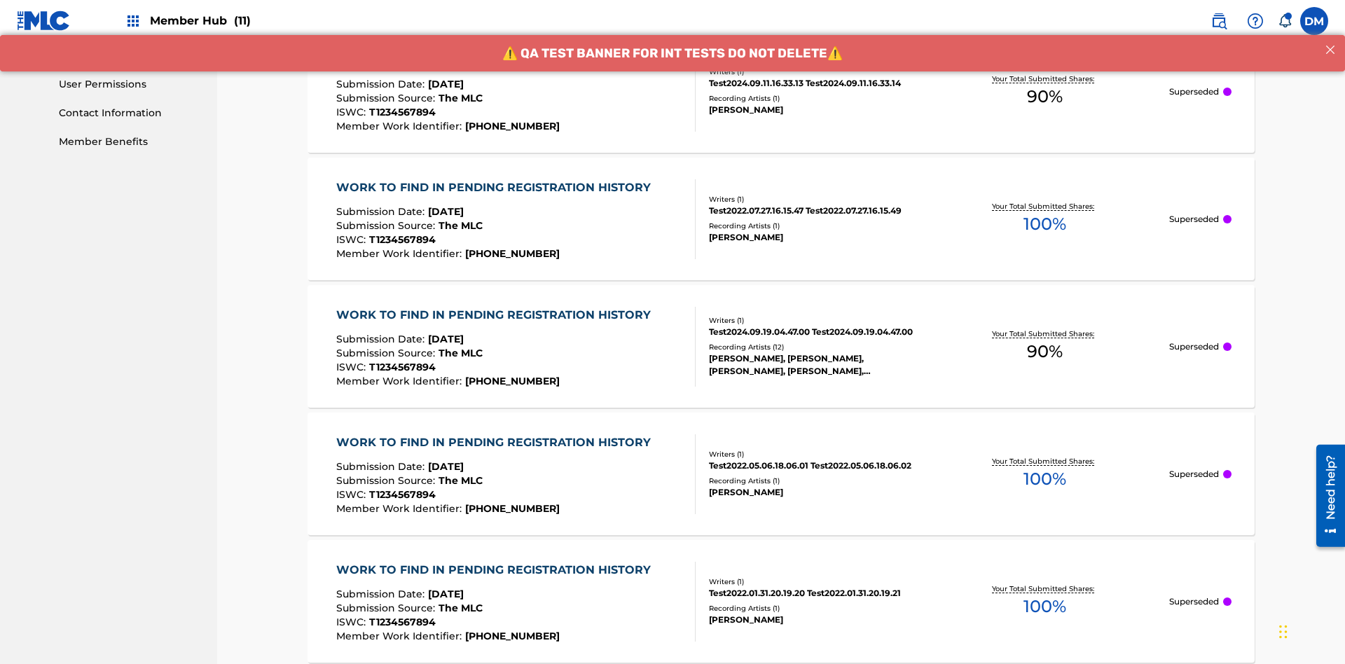
click at [1044, 97] on span "90 %" at bounding box center [1045, 96] width 36 height 25
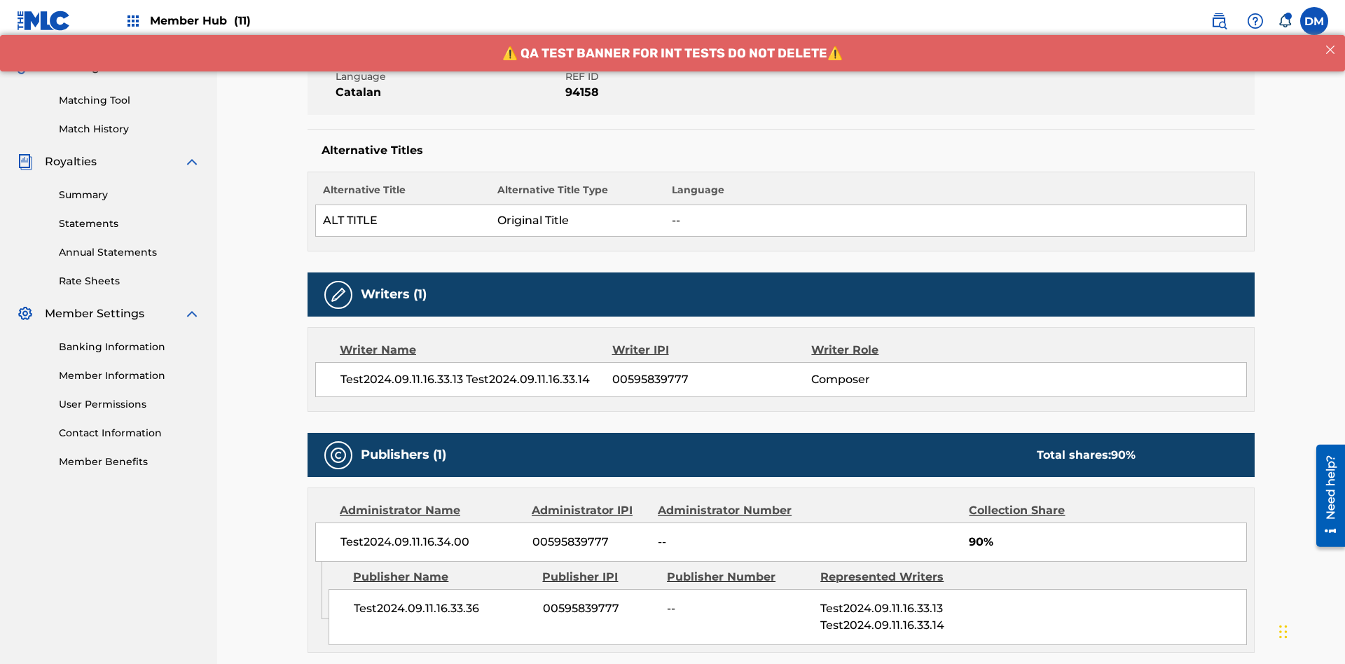
scroll to position [583, 0]
